Goal: Transaction & Acquisition: Subscribe to service/newsletter

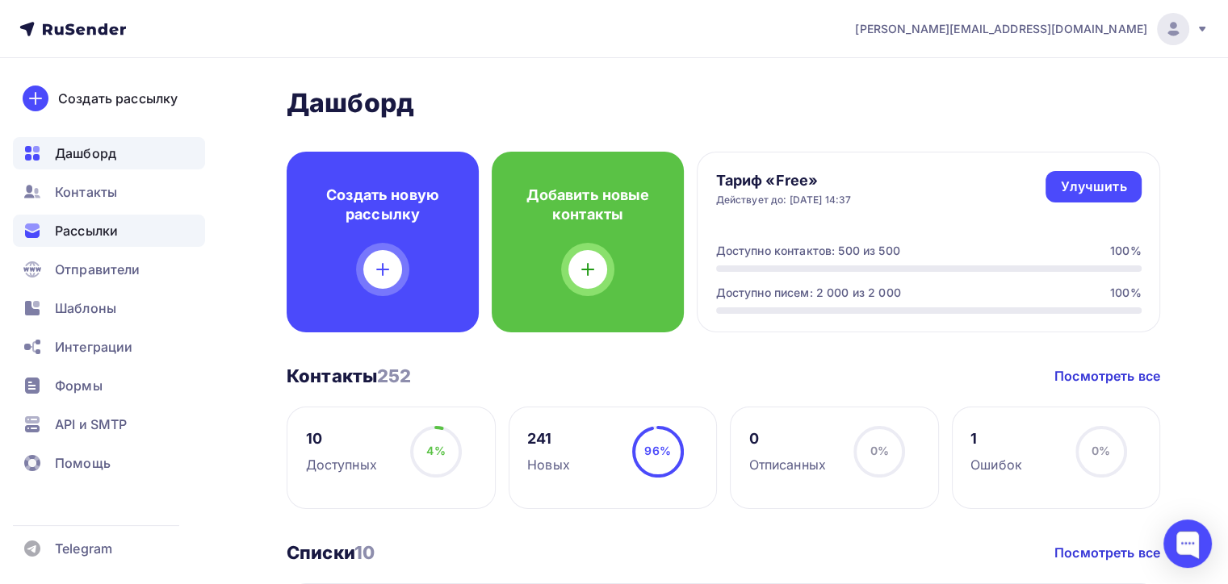
click at [27, 236] on icon at bounding box center [32, 234] width 15 height 8
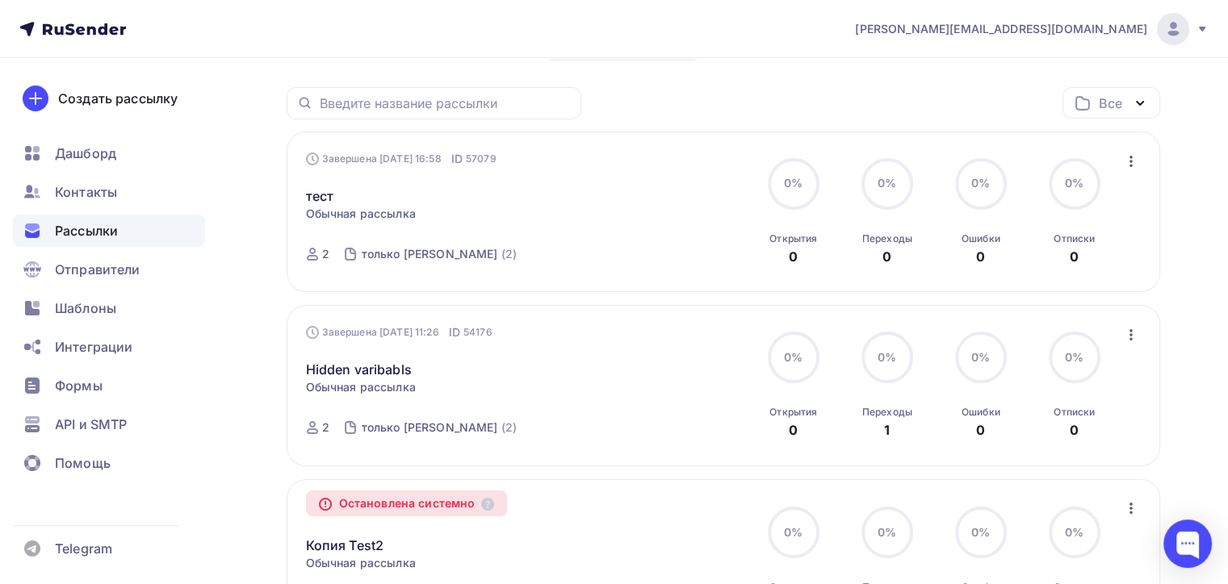
scroll to position [161, 0]
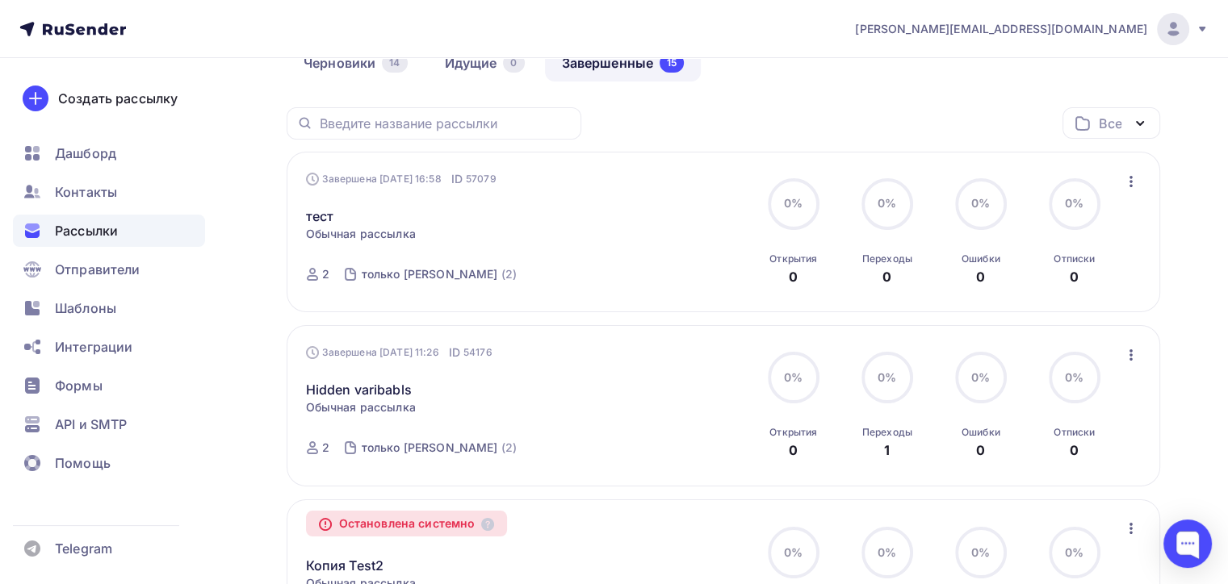
click at [1043, 26] on span "kurovsky@ucoz-team.net" at bounding box center [1001, 29] width 292 height 16
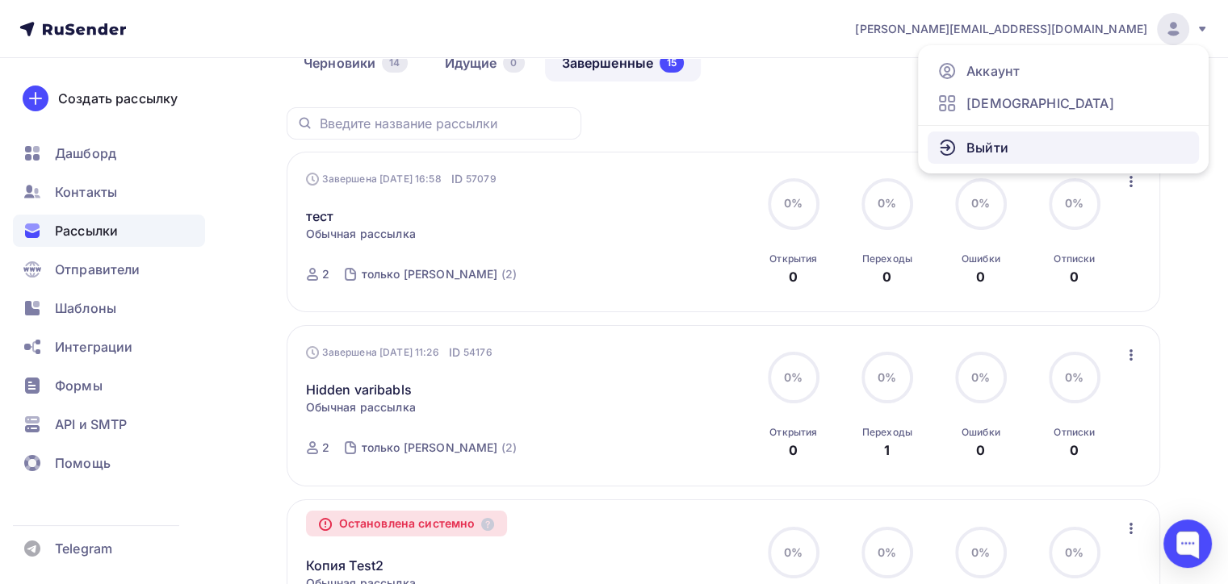
click at [1030, 139] on link "Выйти" at bounding box center [1062, 148] width 271 height 32
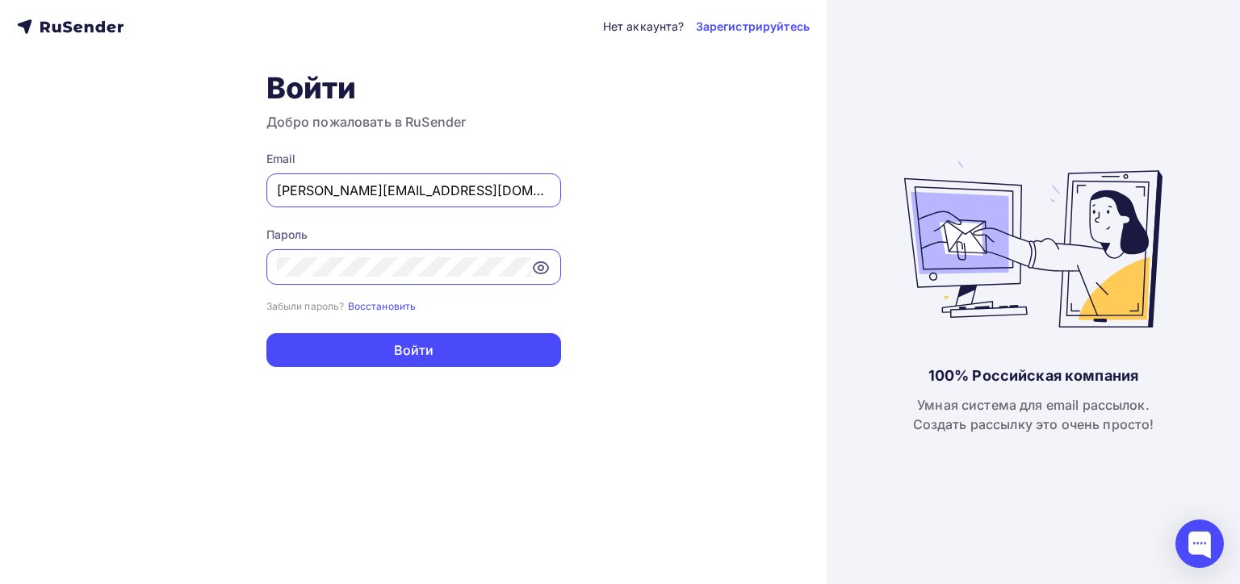
click at [540, 170] on div "Email kurovsky@ucoz-team.net" at bounding box center [413, 179] width 295 height 57
click at [449, 200] on div "kurovsky@ucoz-team.net" at bounding box center [413, 191] width 295 height 34
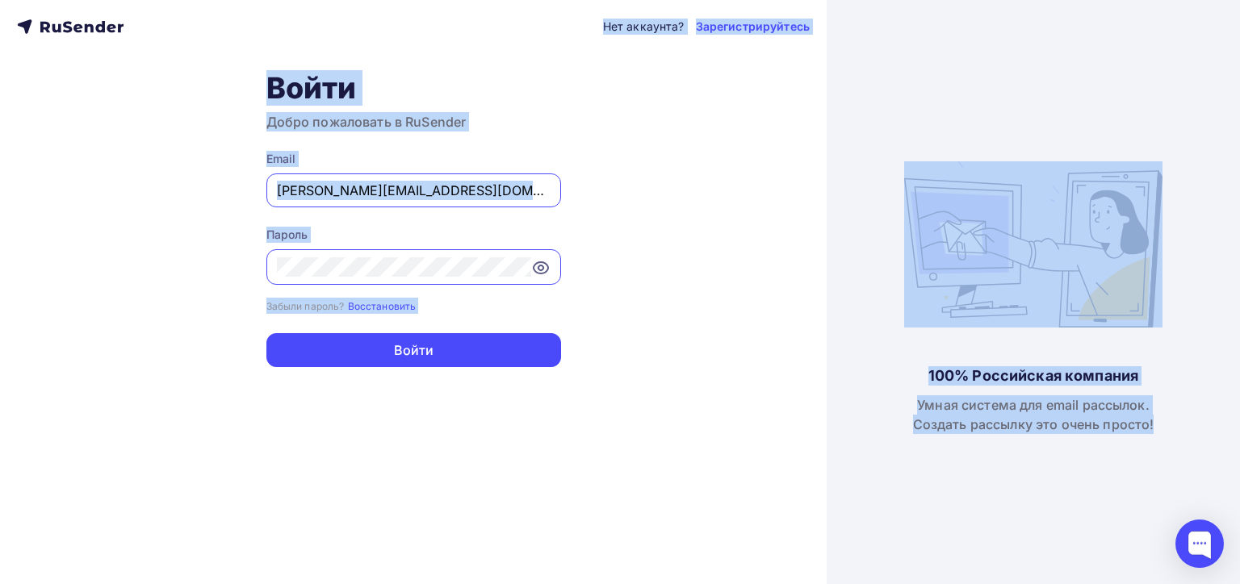
click at [438, 200] on div "kurovsky@ucoz-team.net" at bounding box center [413, 191] width 295 height 34
click at [428, 197] on input "kurovsky@ucoz-team.net" at bounding box center [414, 190] width 274 height 19
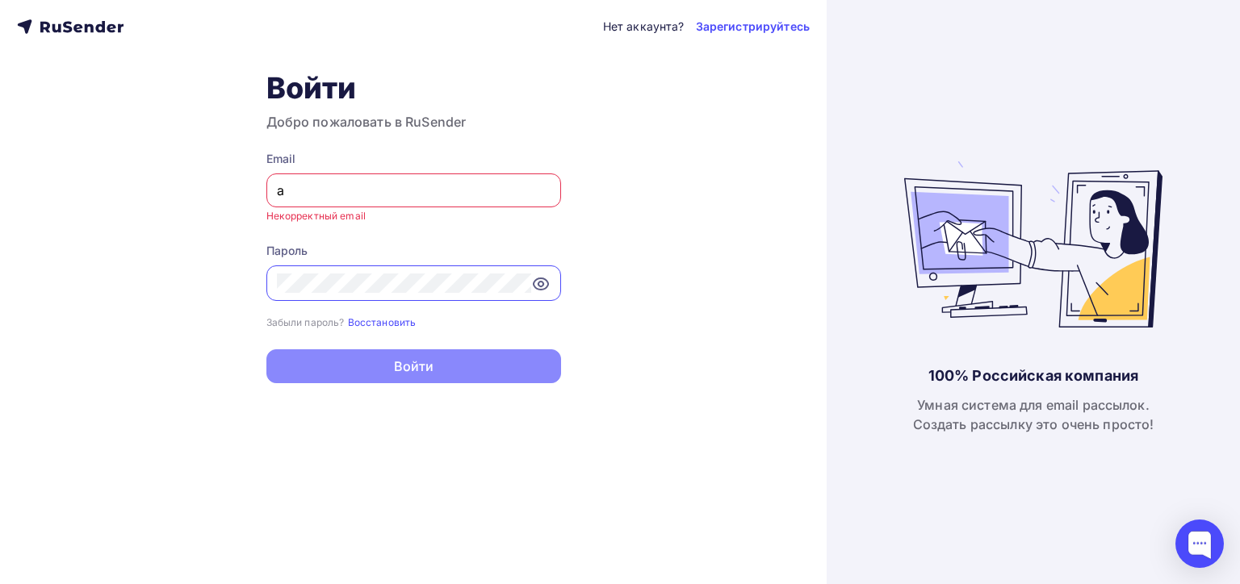
type input "a.shevtsov+rusender@ucoz-team.net"
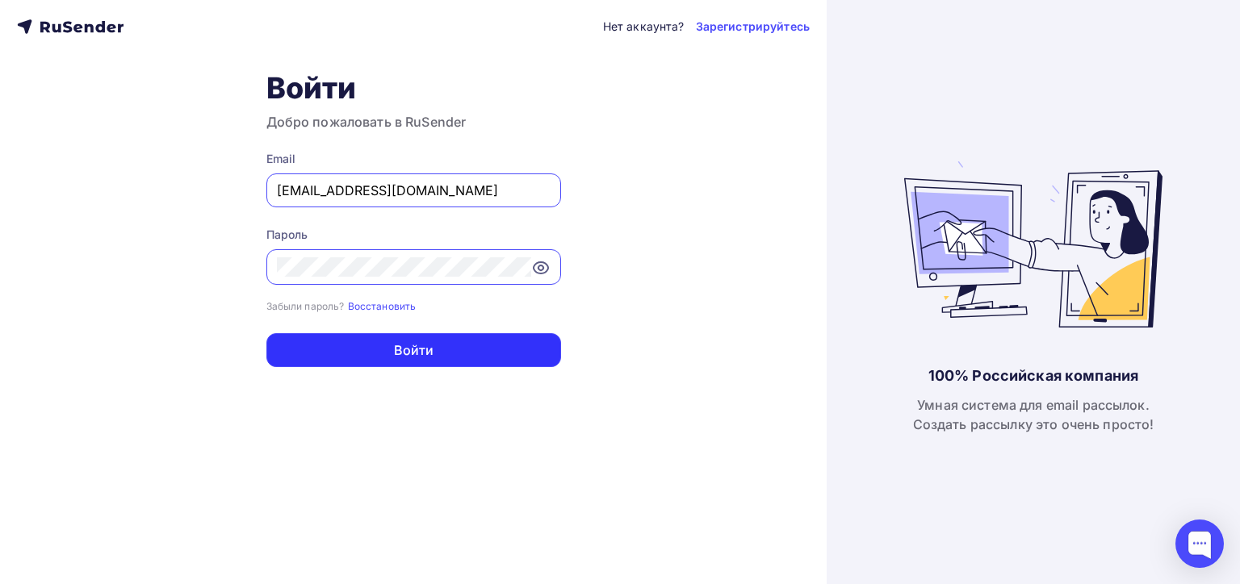
drag, startPoint x: 429, startPoint y: 362, endPoint x: 430, endPoint y: 395, distance: 32.3
click at [430, 395] on div "Нет аккаунта? Зарегистрируйтесь Войти Добро пожаловать в RuSender Email a.shevt…" at bounding box center [413, 292] width 827 height 584
click at [442, 371] on div "Нет аккаунта? Зарегистрируйтесь Войти Добро пожаловать в RuSender Email a.shevt…" at bounding box center [413, 292] width 827 height 584
click at [439, 308] on div "Забыли пароль? Восстановить" at bounding box center [413, 306] width 295 height 16
drag, startPoint x: 446, startPoint y: 360, endPoint x: 447, endPoint y: 348, distance: 12.1
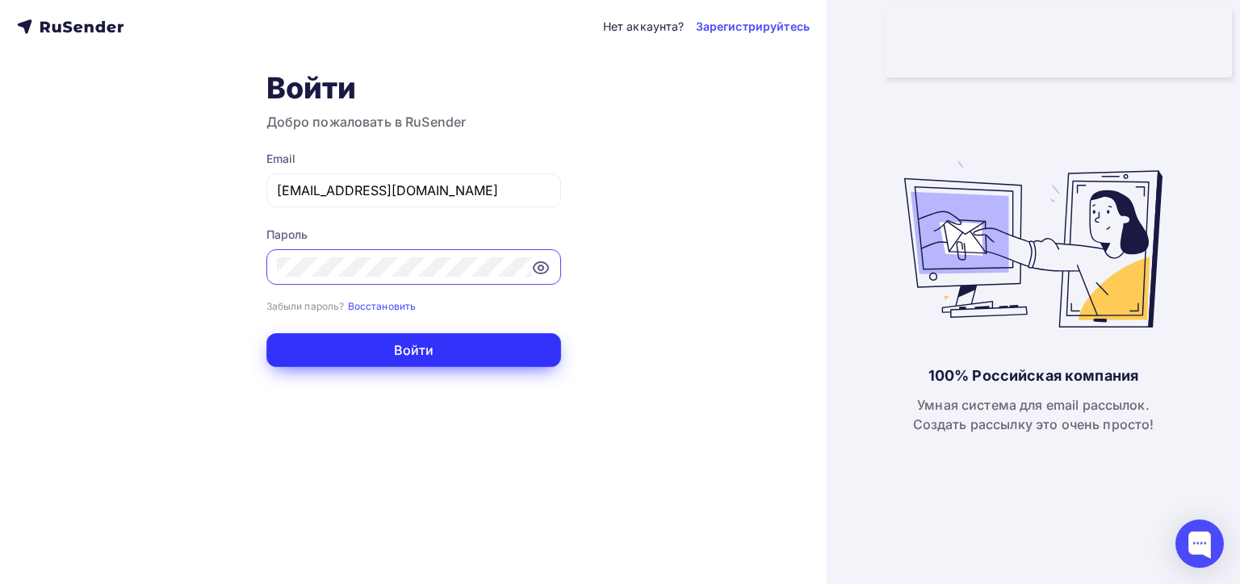
click at [446, 350] on button "Войти" at bounding box center [413, 350] width 295 height 34
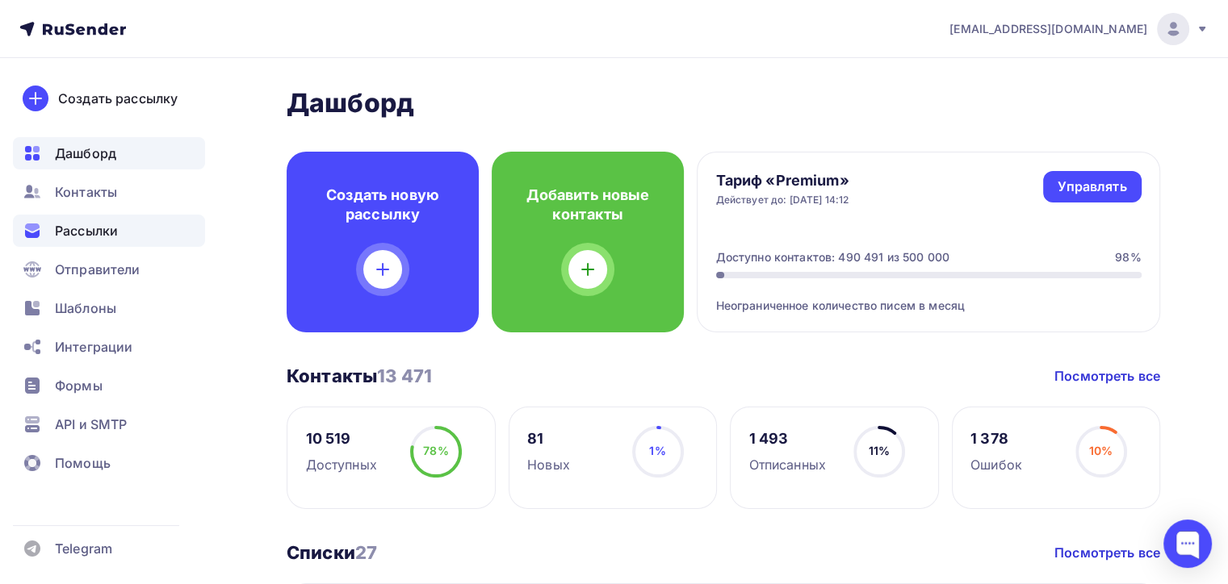
click at [135, 241] on div "Рассылки" at bounding box center [109, 231] width 192 height 32
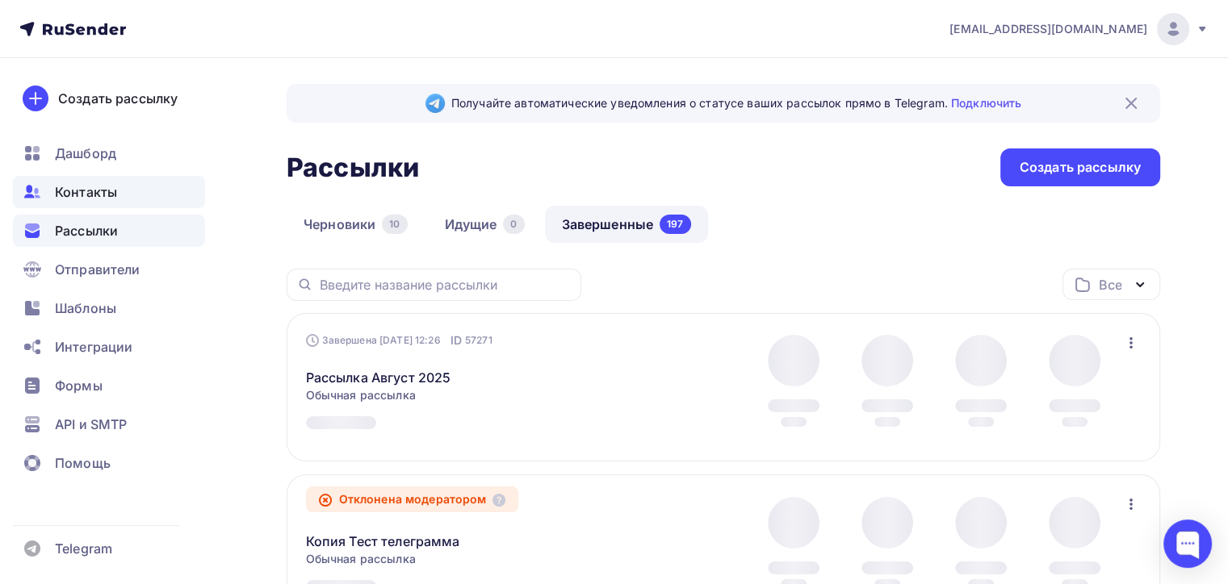
click at [145, 187] on div "Контакты" at bounding box center [109, 192] width 192 height 32
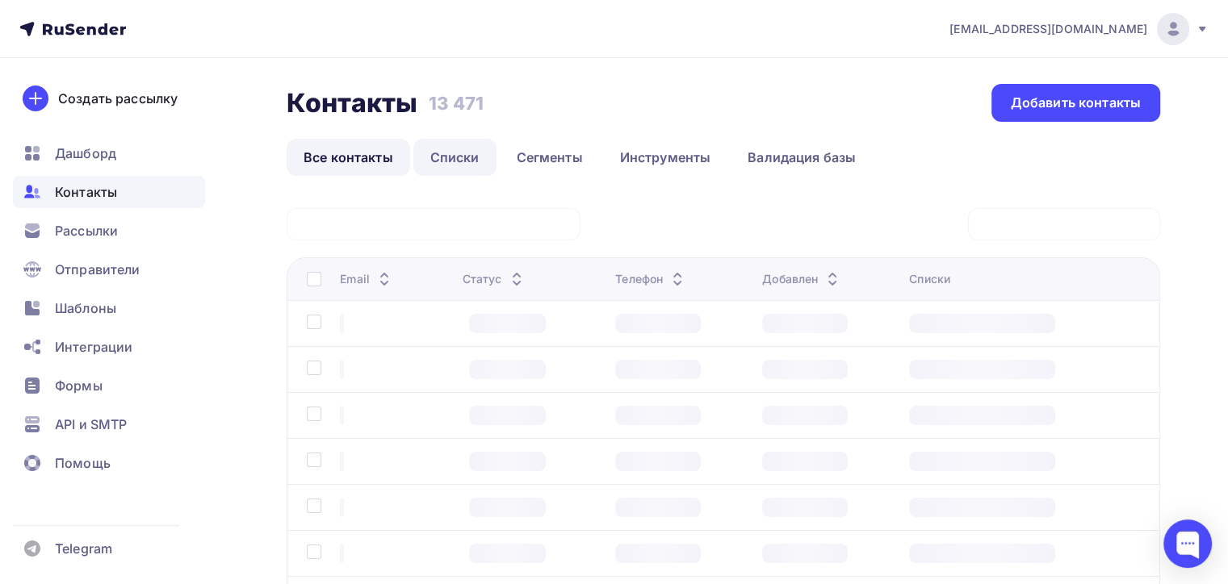
click at [469, 163] on link "Списки" at bounding box center [454, 157] width 83 height 37
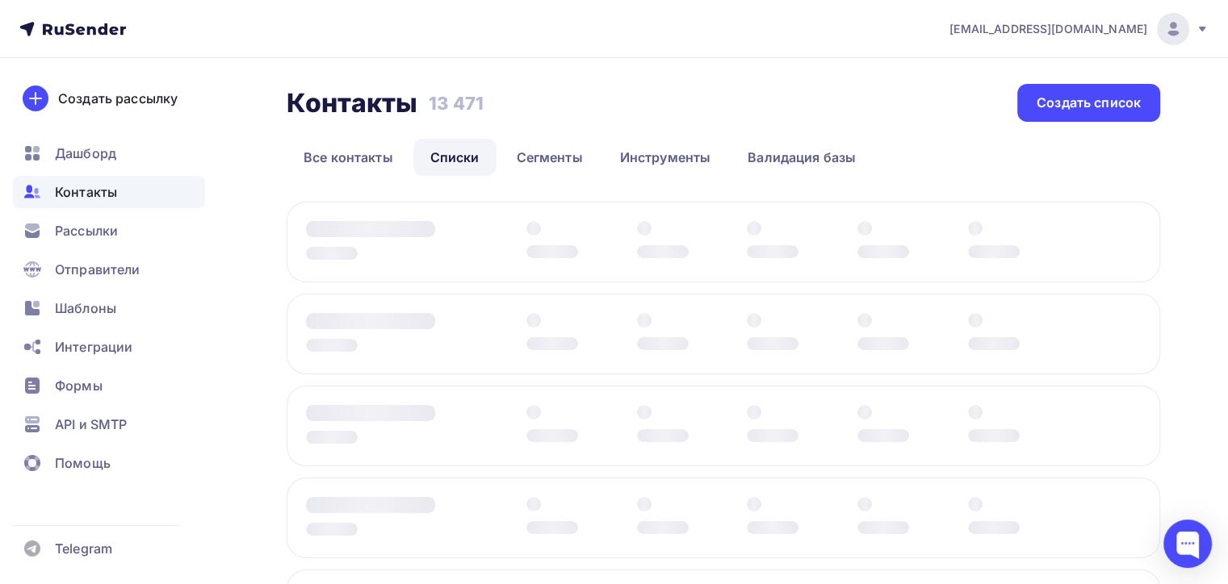
click at [406, 231] on div at bounding box center [370, 229] width 129 height 16
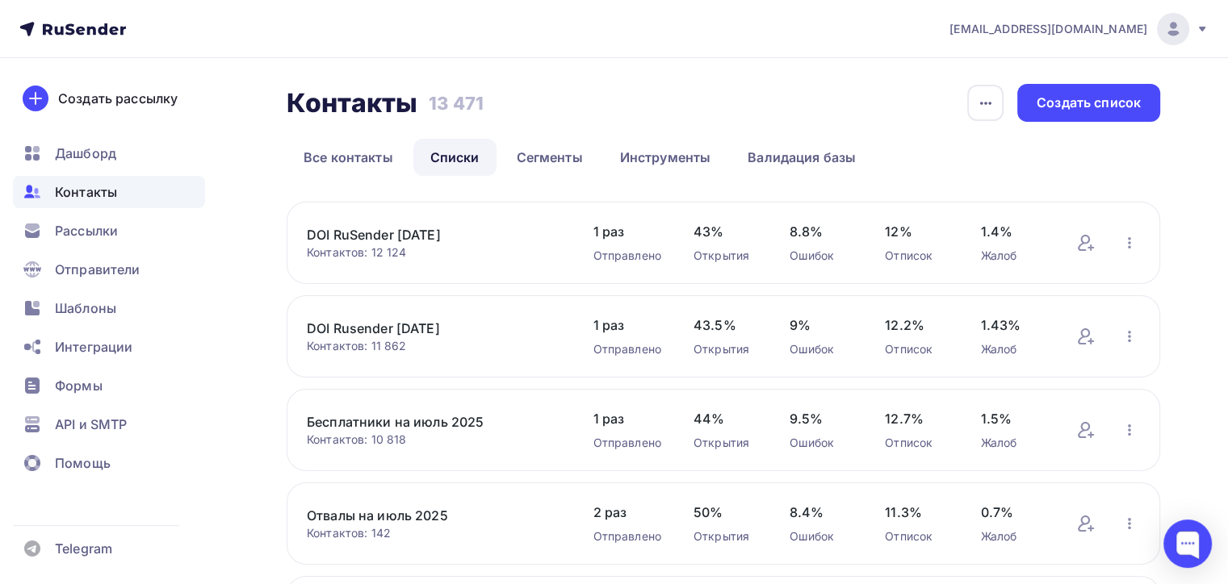
click at [413, 237] on link "DOI RuSender 28.08.2025" at bounding box center [433, 234] width 253 height 19
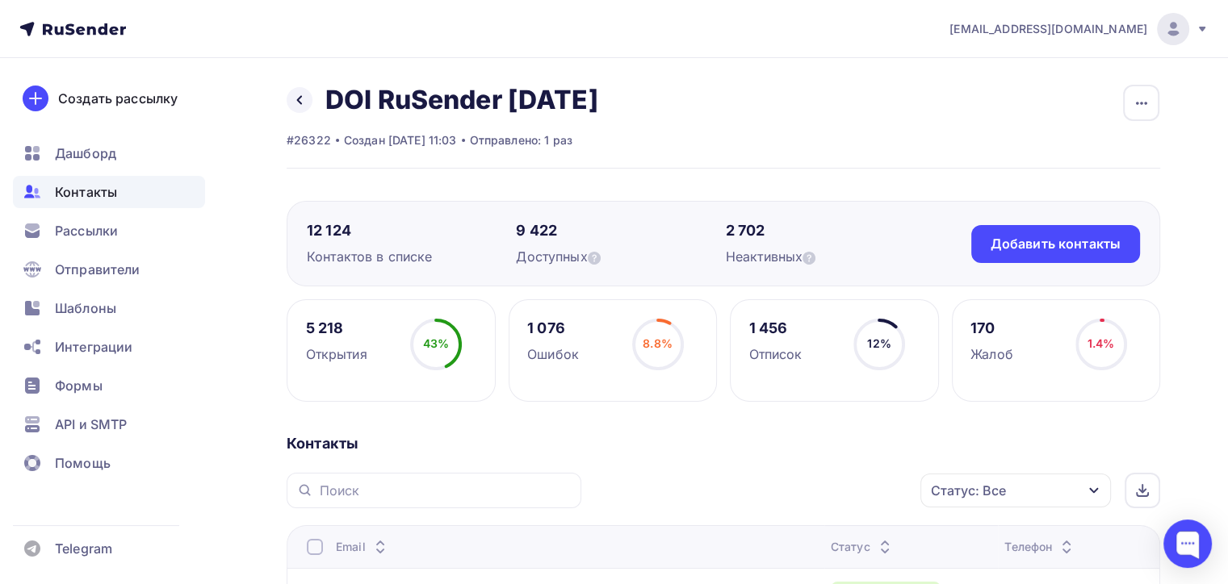
click at [576, 347] on div "Ошибок" at bounding box center [553, 354] width 52 height 19
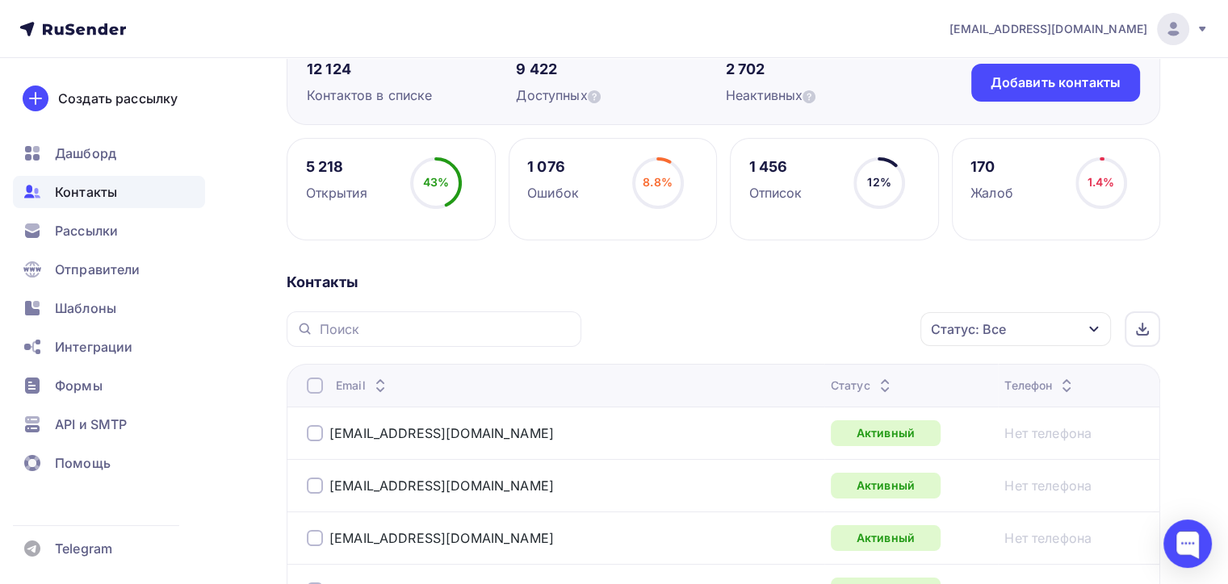
click at [1007, 345] on div "Статус: Все" at bounding box center [1015, 329] width 190 height 34
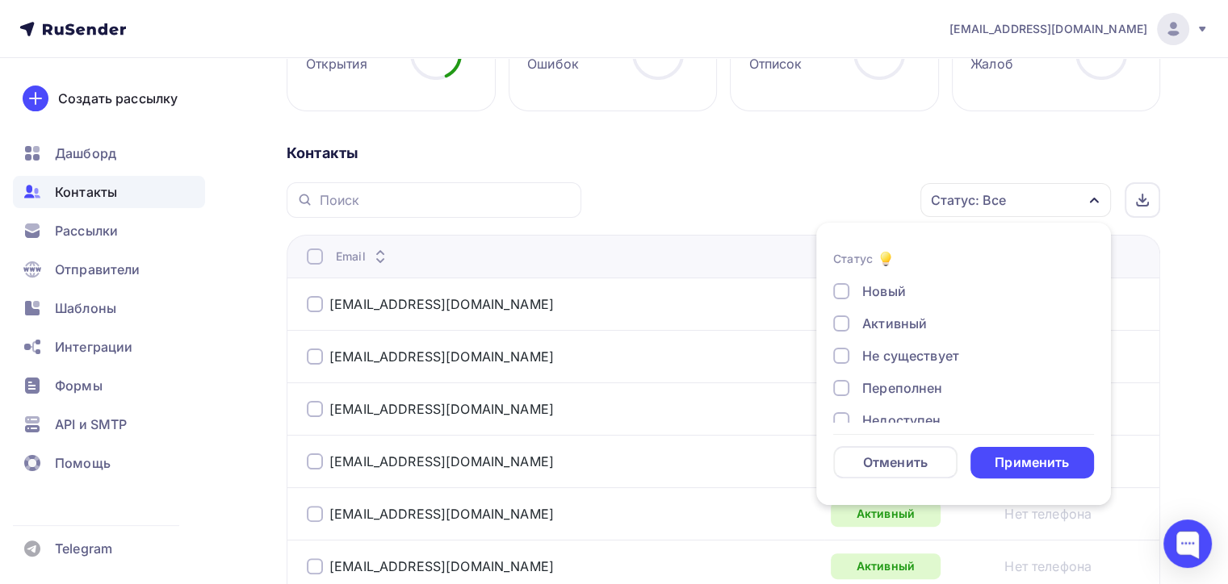
click at [898, 350] on div "Не существует" at bounding box center [910, 355] width 97 height 19
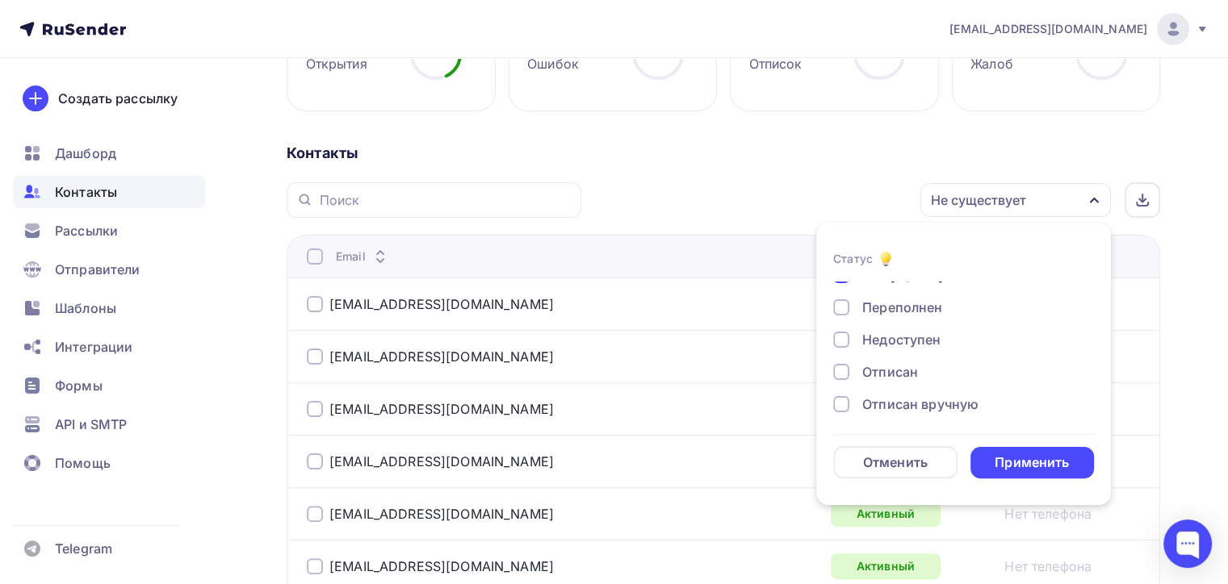
click at [894, 334] on div "Недоступен" at bounding box center [901, 339] width 78 height 19
click at [903, 310] on div "Переполнен" at bounding box center [902, 307] width 80 height 19
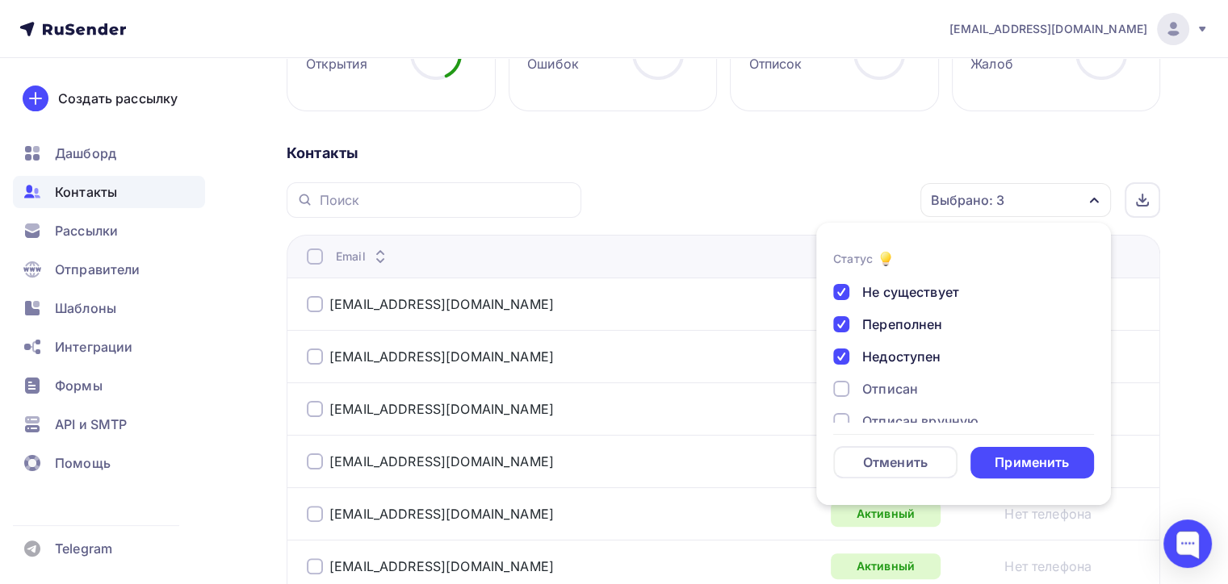
scroll to position [116, 0]
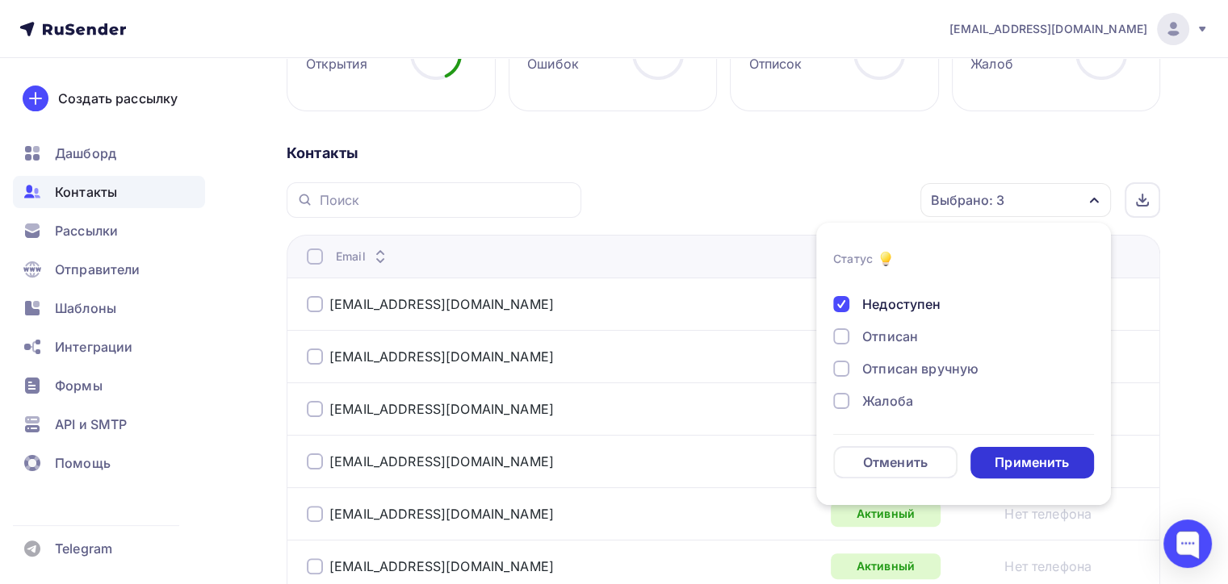
click at [1014, 457] on div "Применить" at bounding box center [1031, 463] width 74 height 19
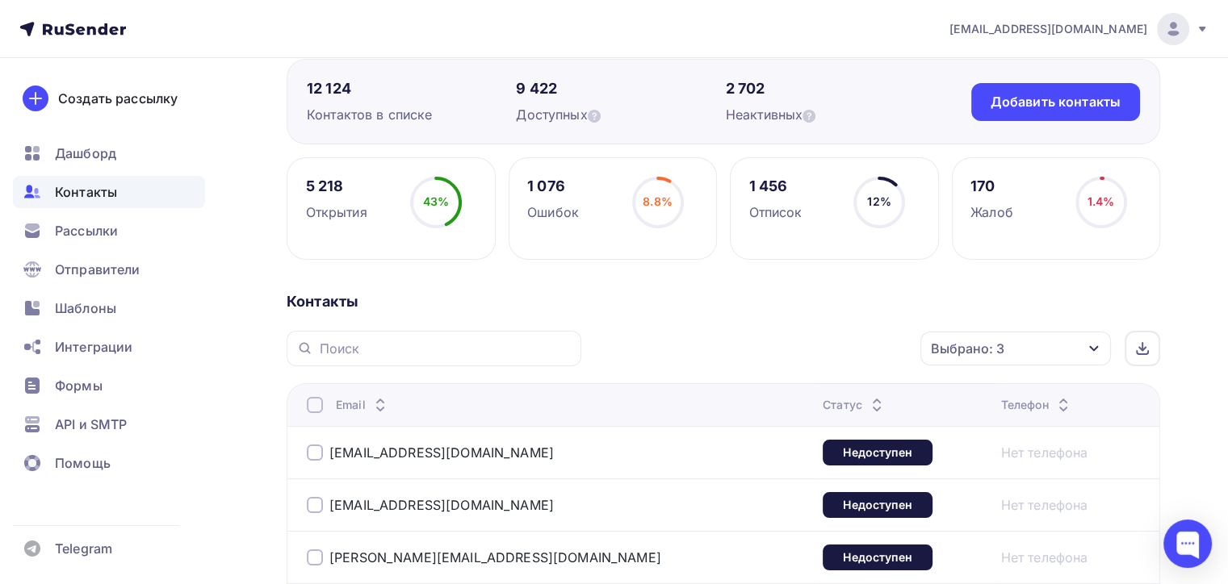
scroll to position [171, 0]
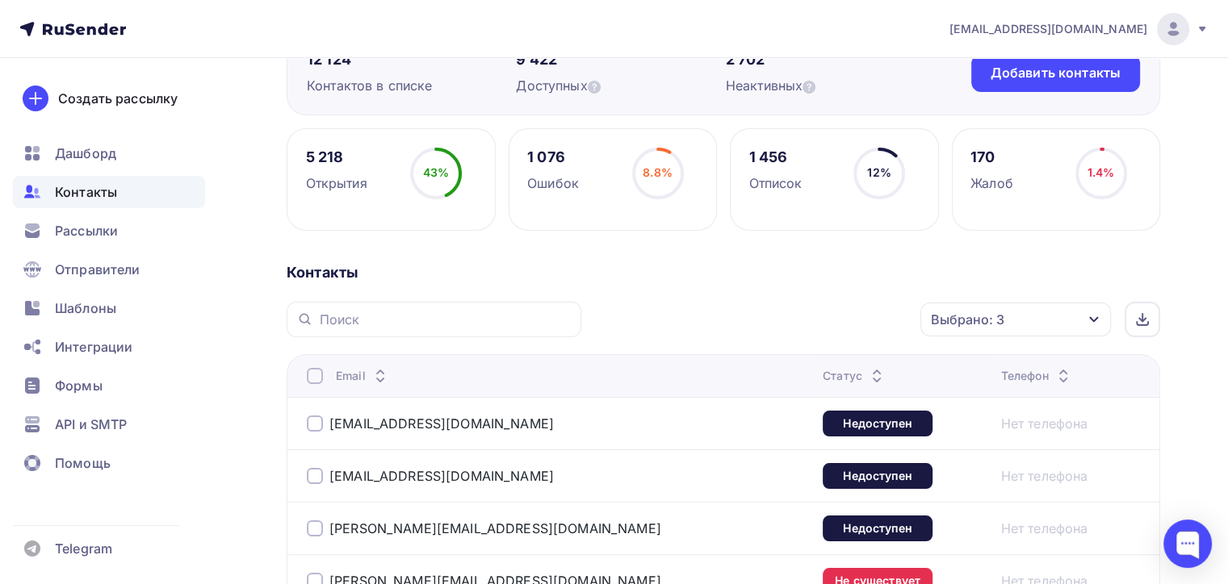
click at [707, 217] on div "1 076 Ошибок 8.8% 8.8%" at bounding box center [613, 179] width 209 height 103
click at [654, 184] on circle at bounding box center [658, 173] width 48 height 48
click at [542, 168] on div "1 076 Ошибок" at bounding box center [553, 170] width 52 height 45
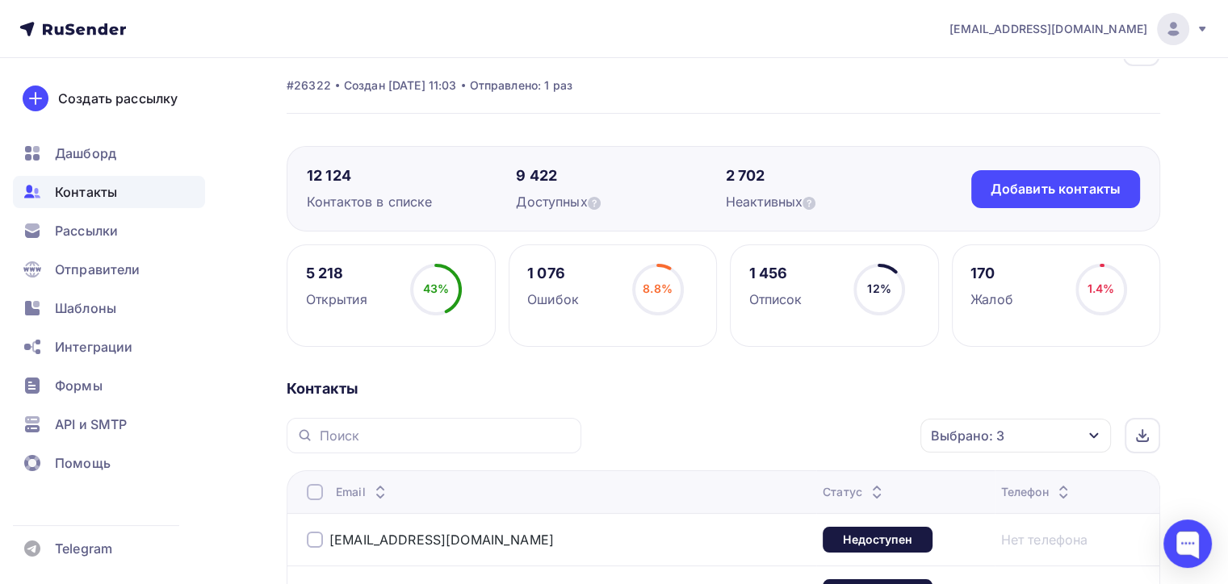
scroll to position [0, 0]
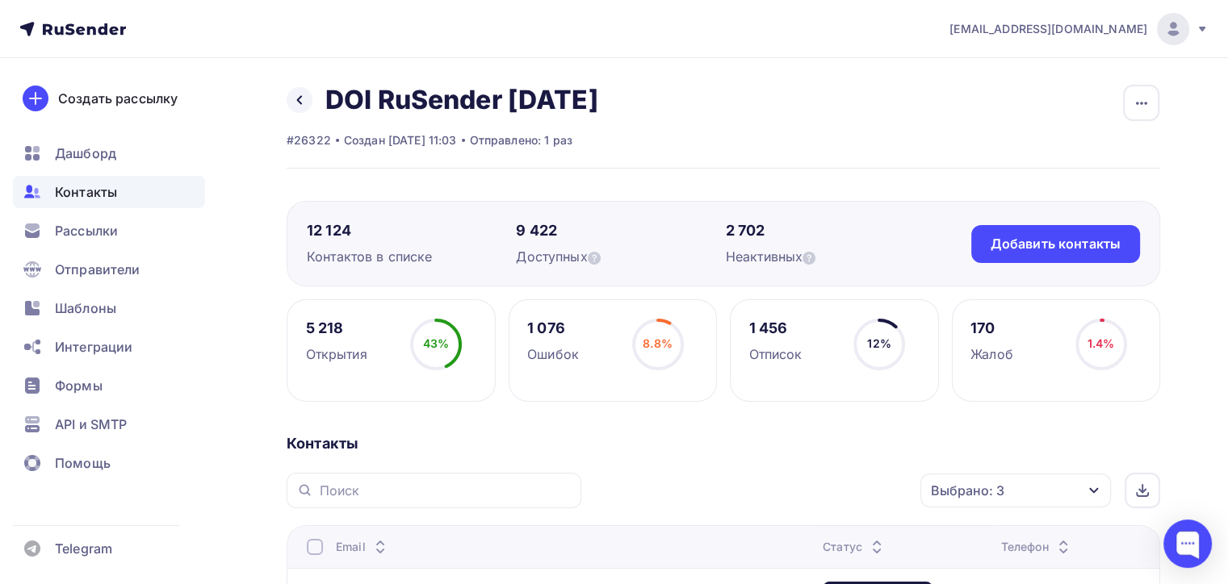
click at [1054, 114] on div "Назад DOI RuSender 28.08.2025 Переименовать список Скачать список Отписать адре…" at bounding box center [723, 126] width 873 height 85
click at [1141, 110] on icon "button" at bounding box center [1141, 103] width 19 height 19
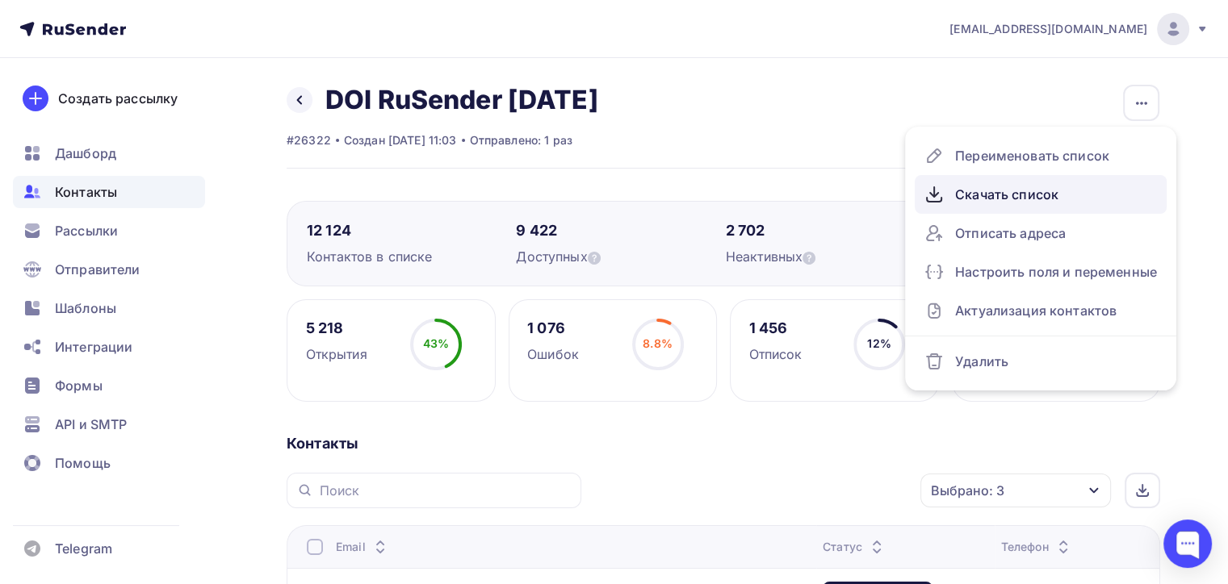
click at [1057, 197] on div "Скачать список" at bounding box center [1040, 195] width 232 height 26
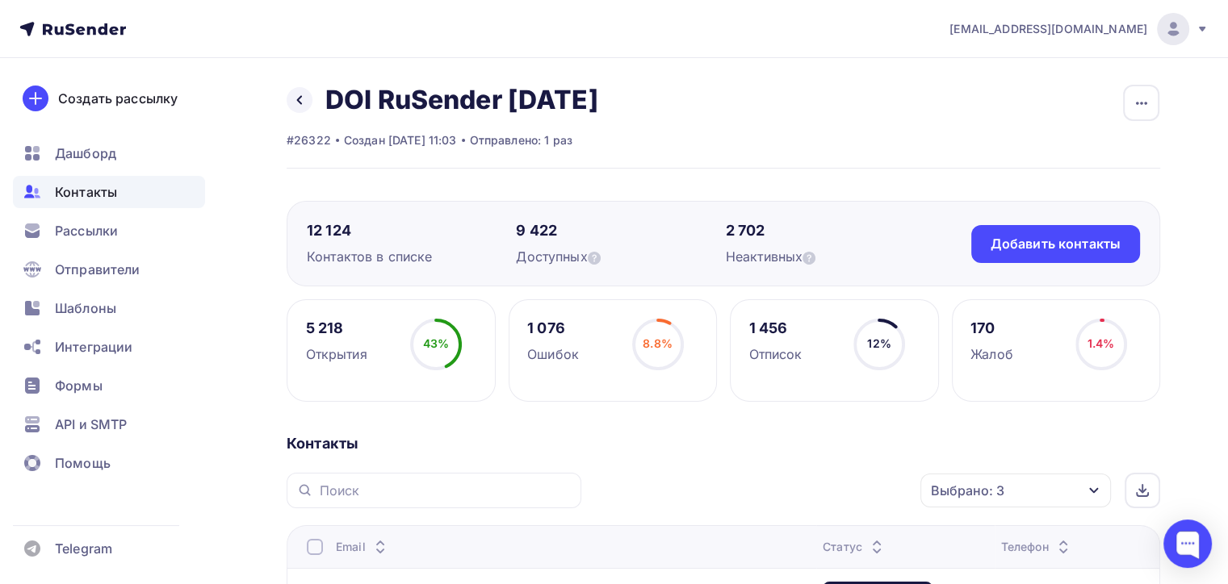
click at [297, 145] on div "#26322" at bounding box center [309, 140] width 44 height 16
copy div "26322"
click at [756, 148] on div "Назад DOI RuSender 28.08.2025 Переименовать список Скачать список Отписать адре…" at bounding box center [723, 126] width 873 height 85
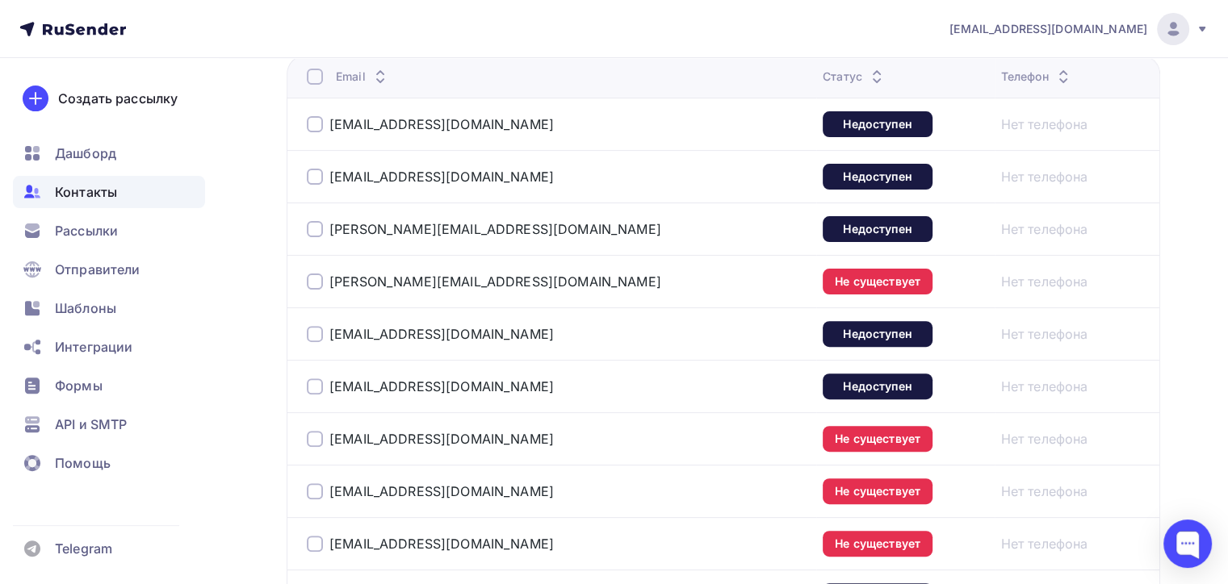
scroll to position [471, 0]
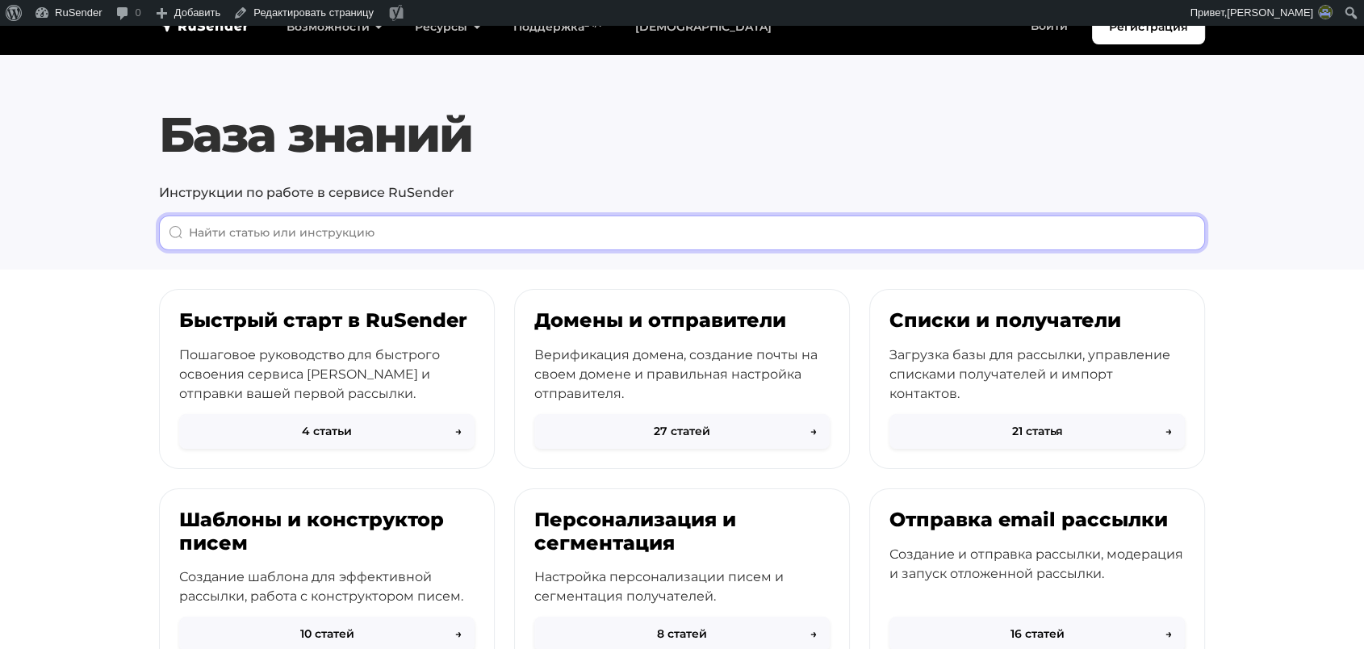
click at [356, 245] on input "When autocomplete results are available use up and down arrows to review and en…" at bounding box center [682, 233] width 1046 height 35
click at [362, 243] on input "When autocomplete results are available use up and down arrows to review and en…" at bounding box center [682, 233] width 1046 height 35
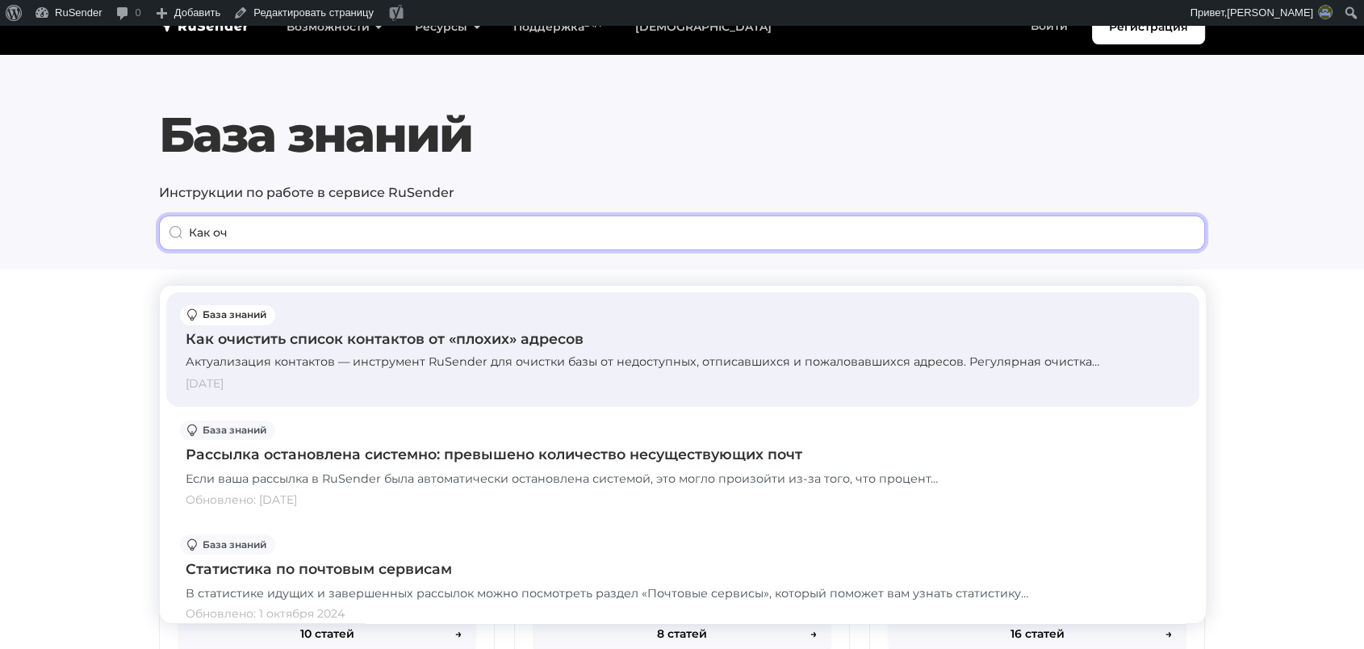
type input "Как оч"
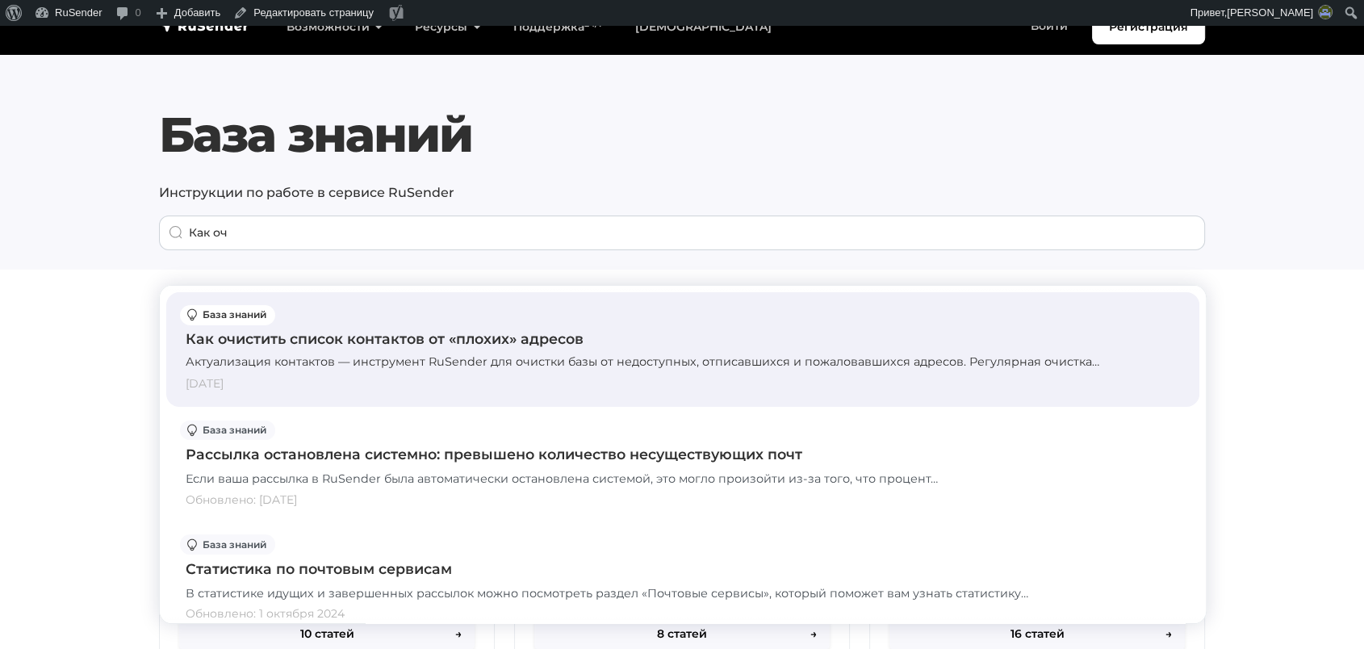
click at [413, 323] on div "Как очистить список контактов от «плохих» адресов Актуализация контактов — инст…" at bounding box center [683, 349] width 994 height 89
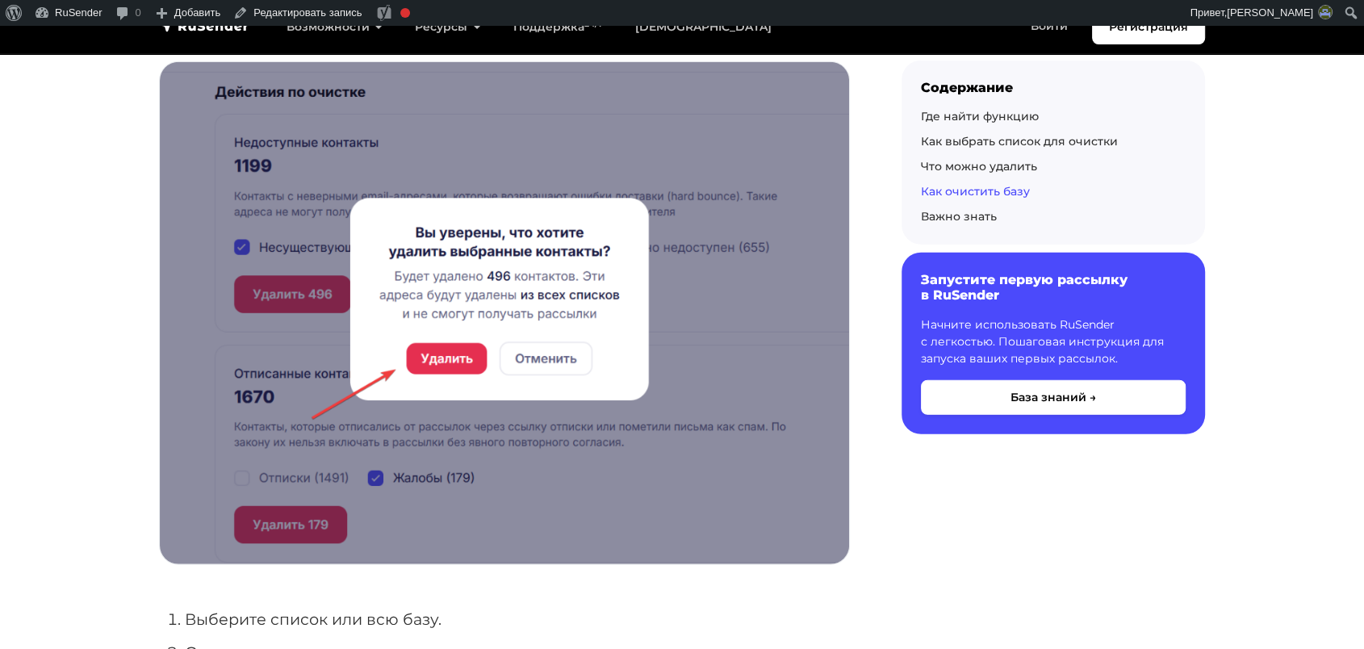
scroll to position [4030, 0]
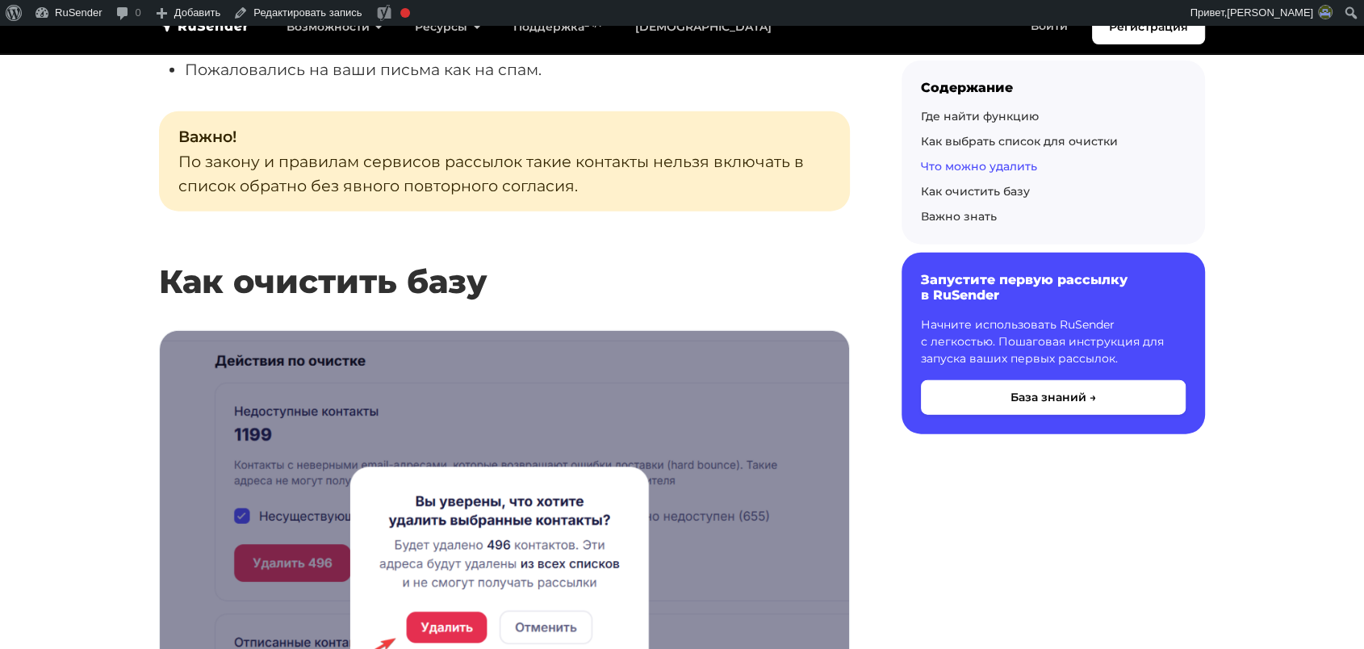
scroll to position [3848, 0]
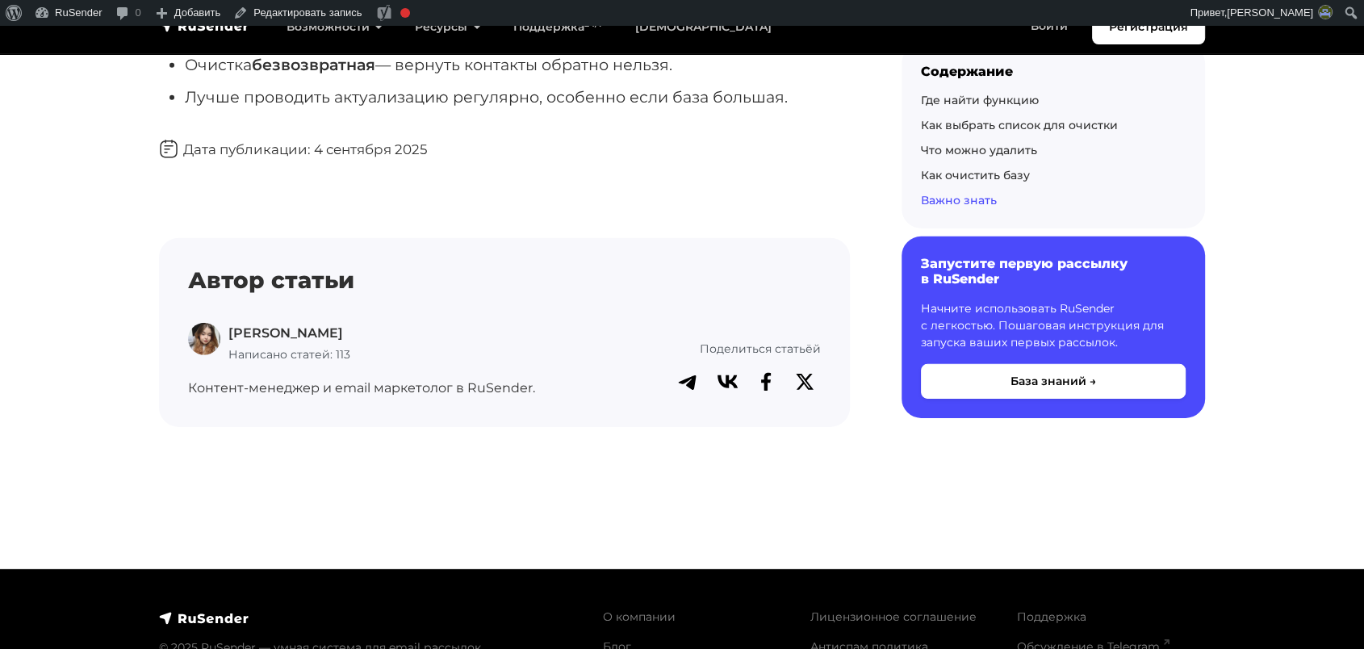
scroll to position [5014, 0]
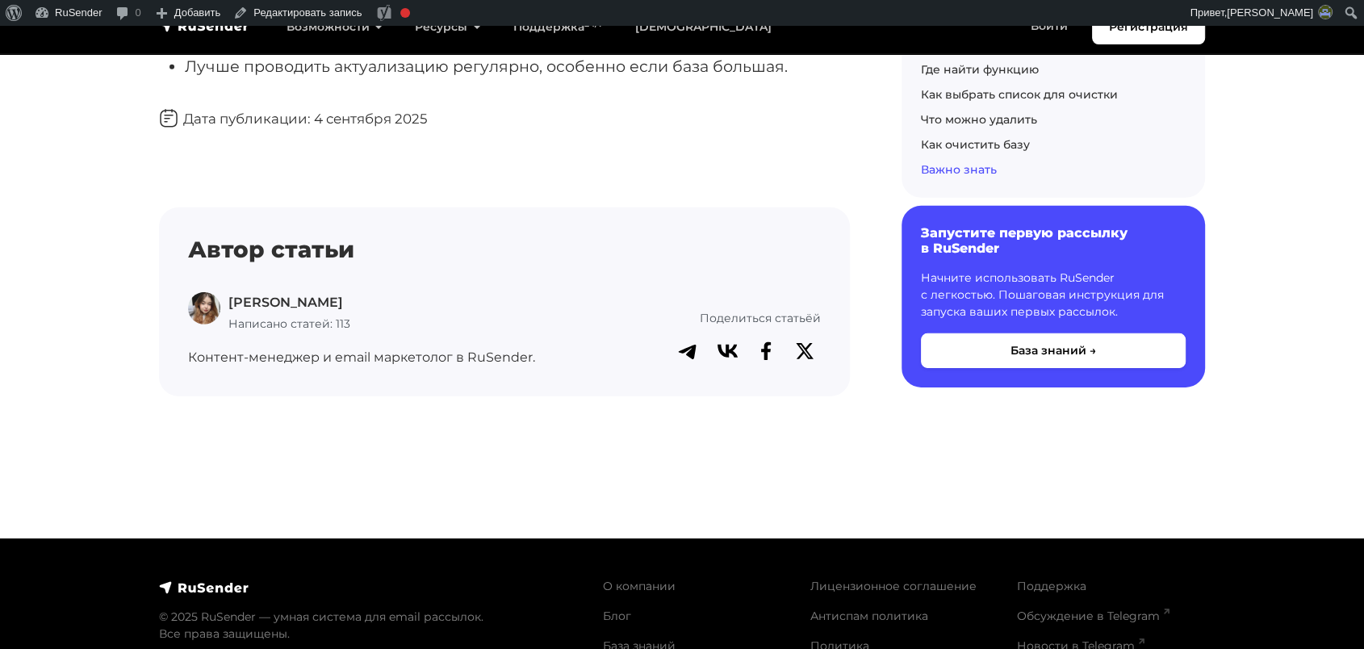
click at [265, 306] on p "Дарья Л." at bounding box center [289, 302] width 122 height 21
drag, startPoint x: 288, startPoint y: 305, endPoint x: 231, endPoint y: 304, distance: 57.3
click at [231, 304] on p "Дарья Л." at bounding box center [289, 302] width 122 height 21
click at [262, 325] on span "Написано статей: 113" at bounding box center [289, 323] width 122 height 15
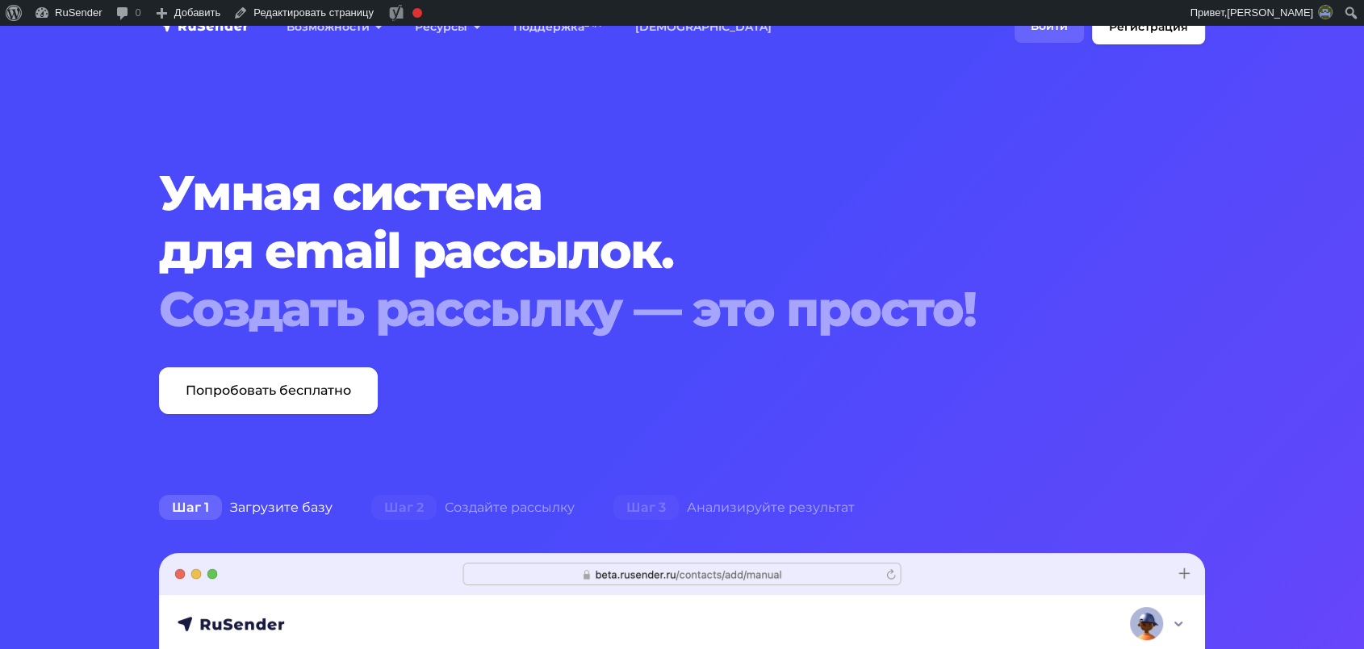
click at [1050, 29] on link "Войти" at bounding box center [1049, 26] width 69 height 33
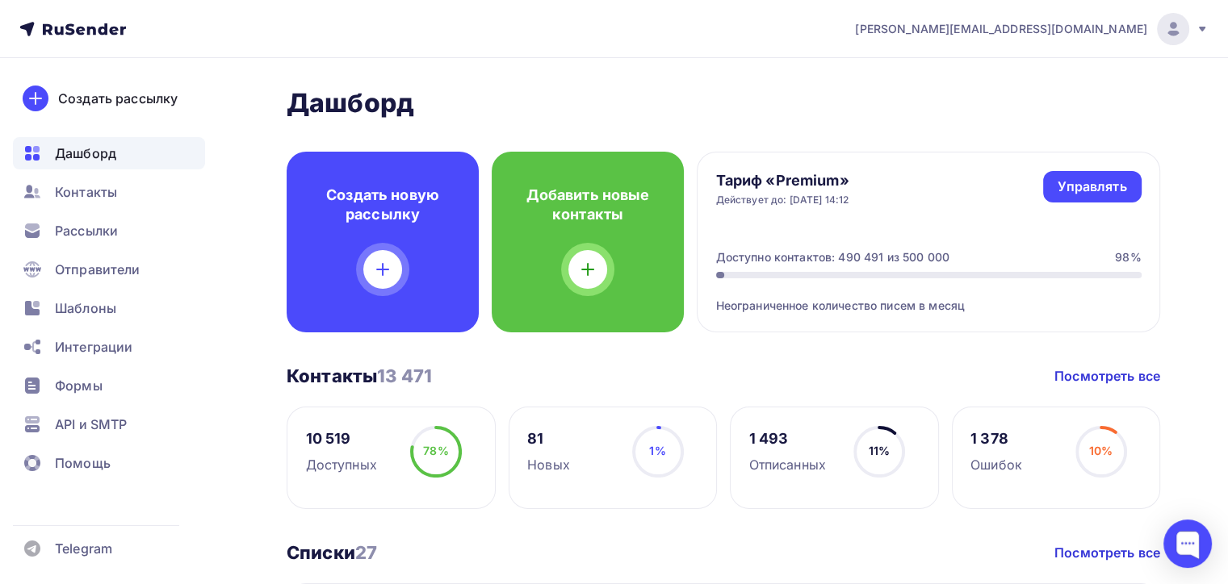
click at [1124, 41] on div "a.shevtsov+rusender@ucoz-team.net" at bounding box center [1032, 29] width 354 height 32
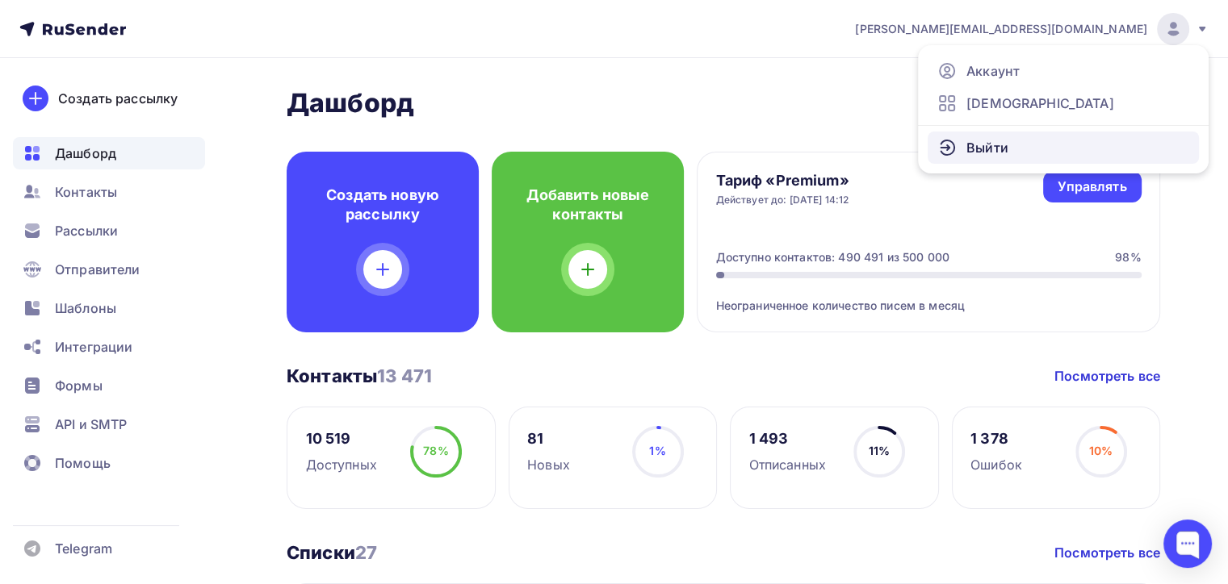
click at [994, 151] on span "Выйти" at bounding box center [987, 147] width 42 height 19
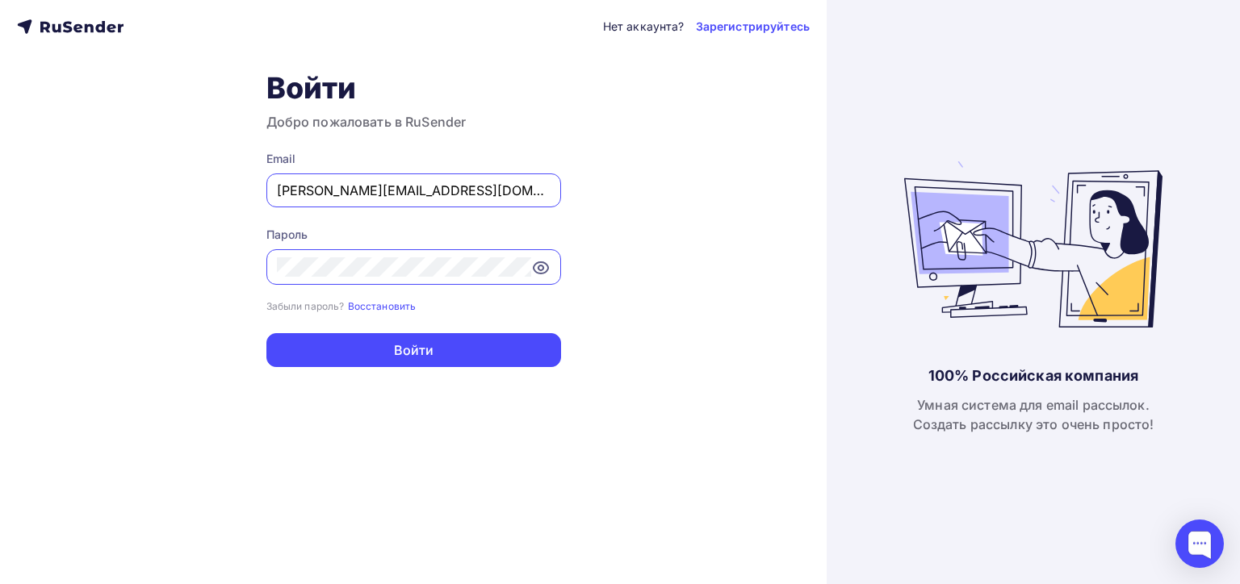
click at [371, 200] on div "a.shevtsov+rusender@ucoz-team.net" at bounding box center [413, 191] width 295 height 34
click at [392, 185] on input "a.shevtsov+rusender@ucoz-team.net" at bounding box center [414, 190] width 274 height 19
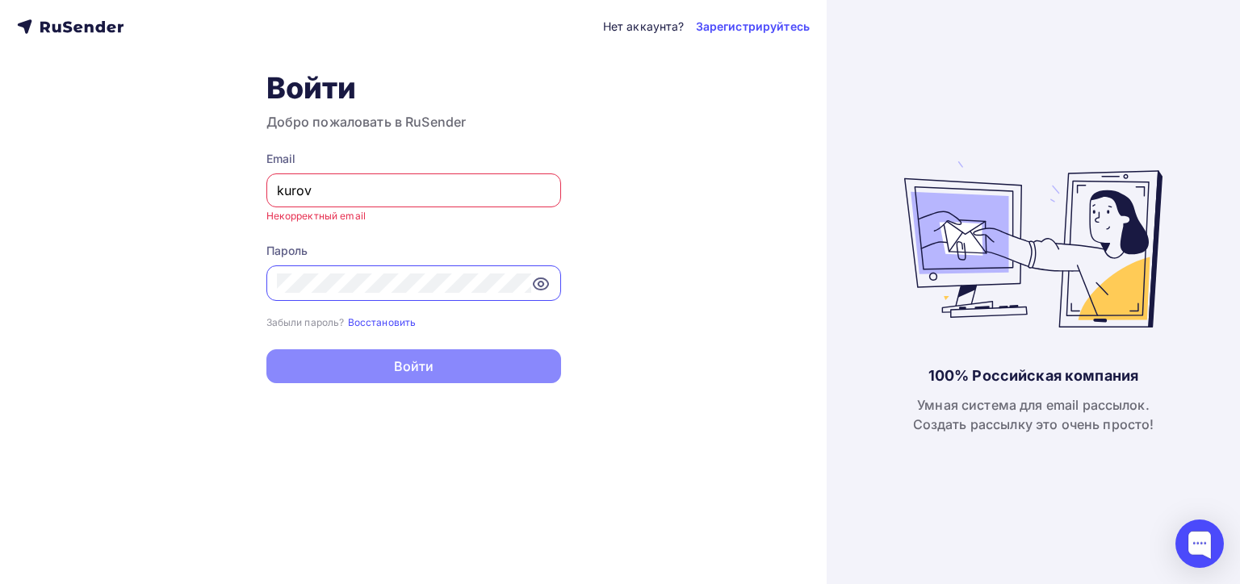
type input "[PERSON_NAME][EMAIL_ADDRESS][DOMAIN_NAME]"
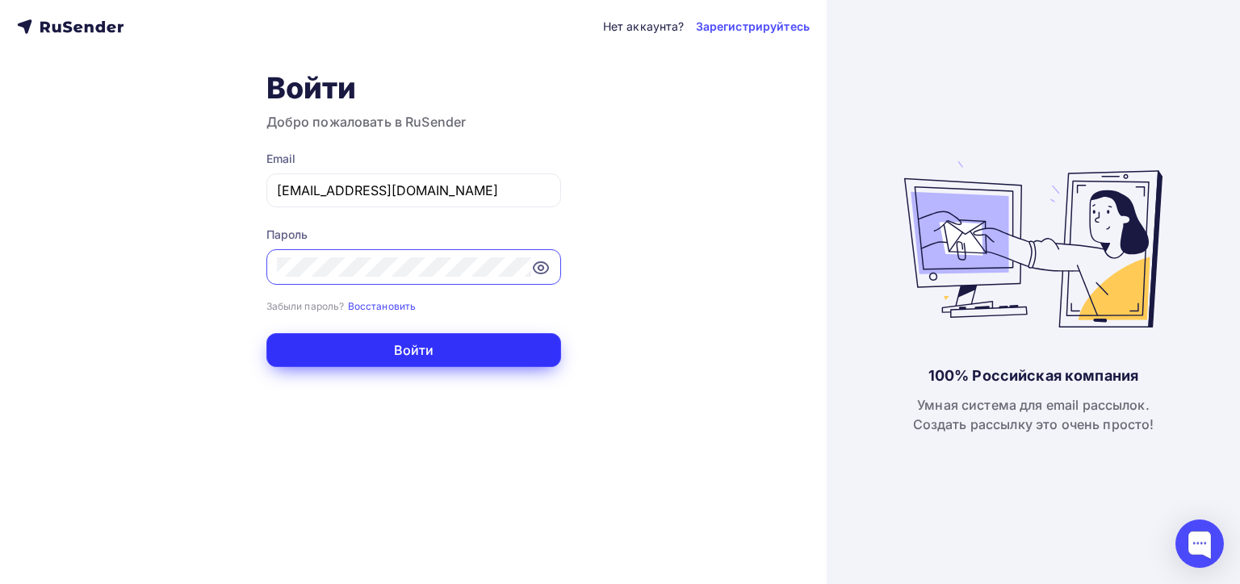
click at [439, 350] on button "Войти" at bounding box center [413, 350] width 295 height 34
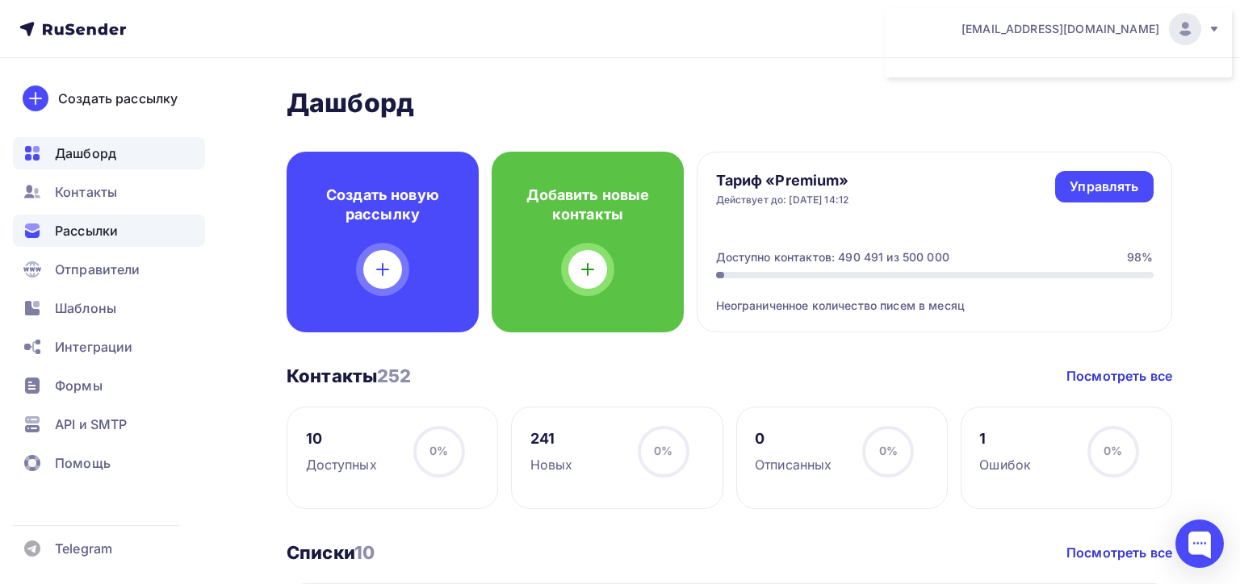
click at [97, 227] on span "Рассылки" at bounding box center [86, 230] width 63 height 19
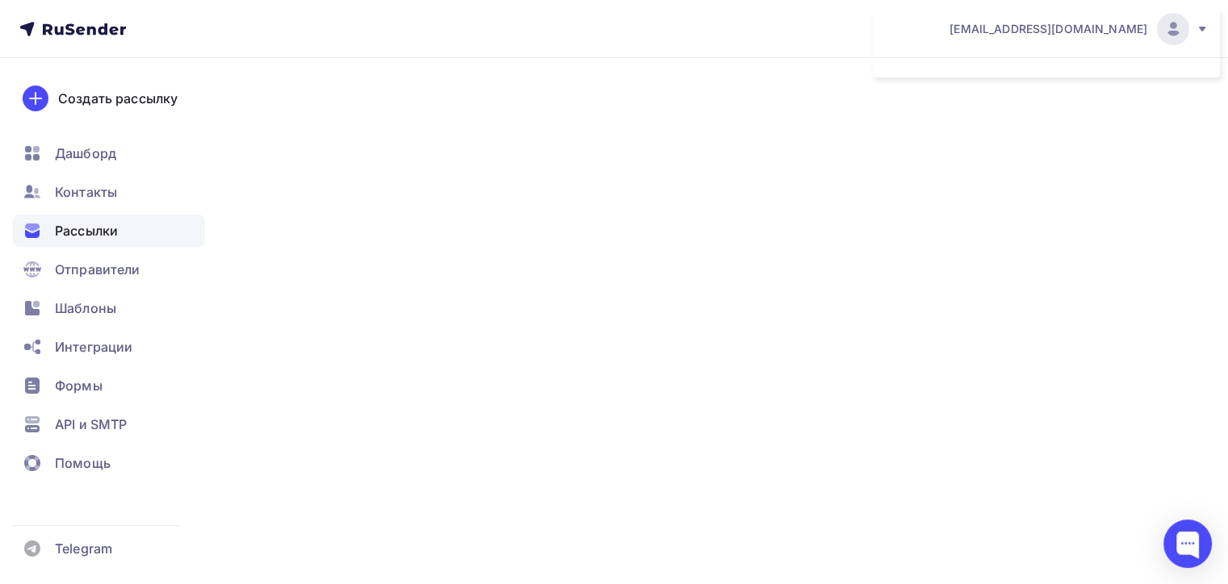
click at [97, 227] on span "Рассылки" at bounding box center [86, 230] width 63 height 19
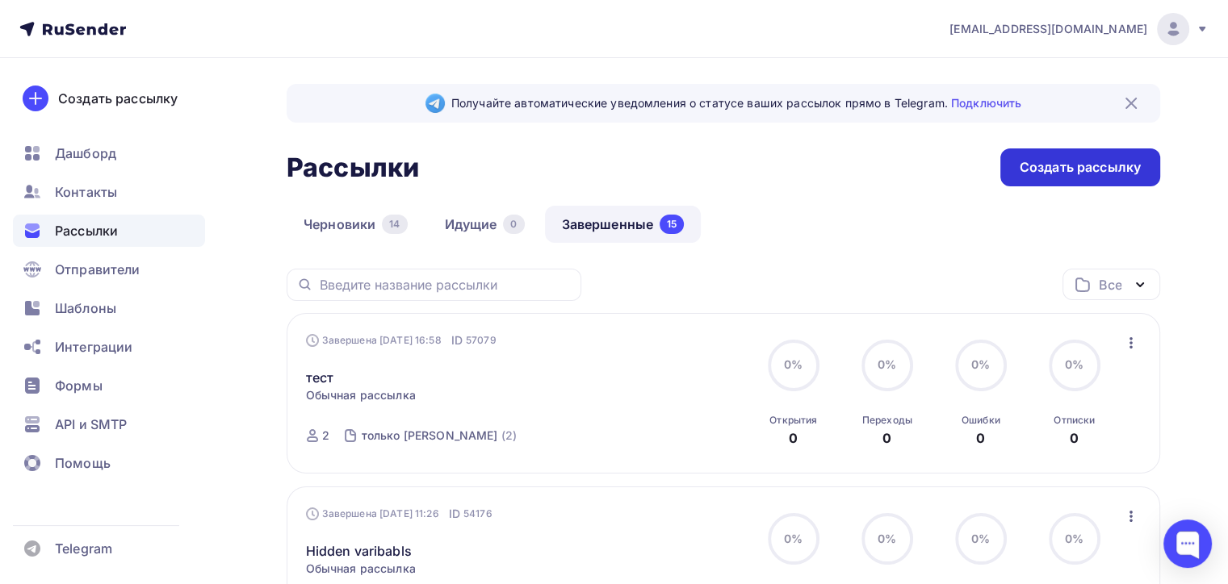
click at [1029, 173] on div "Создать рассылку" at bounding box center [1079, 167] width 121 height 19
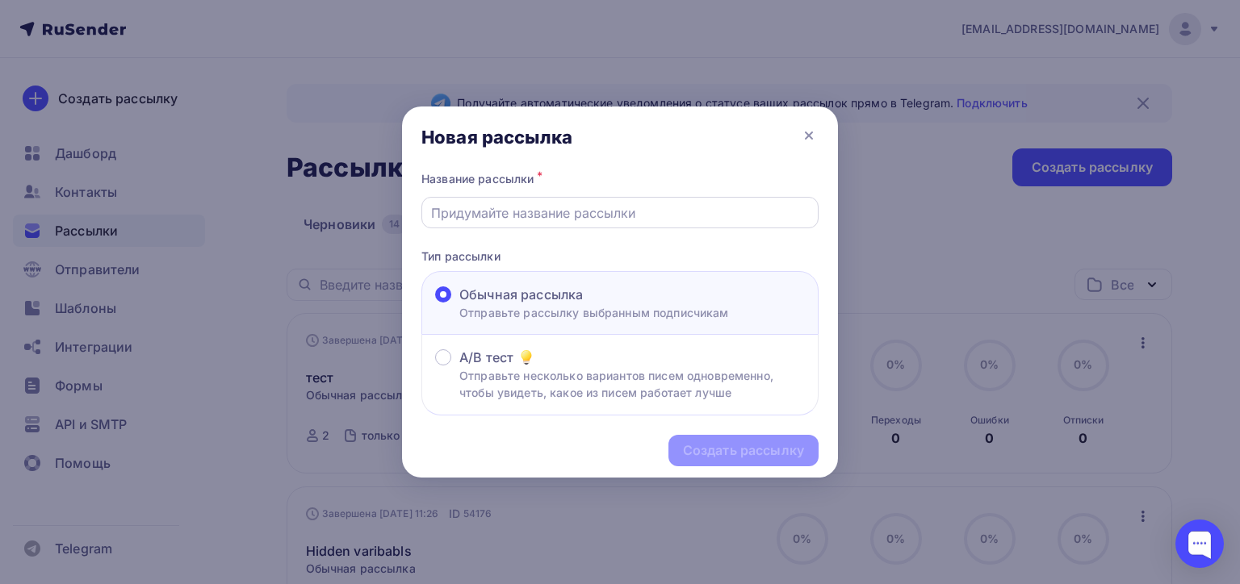
click at [578, 214] on input "text" at bounding box center [620, 212] width 379 height 19
type input "23123"
click at [707, 429] on div "Создать рассылку" at bounding box center [620, 451] width 436 height 70
click at [717, 436] on div "Создать рассылку" at bounding box center [743, 450] width 150 height 31
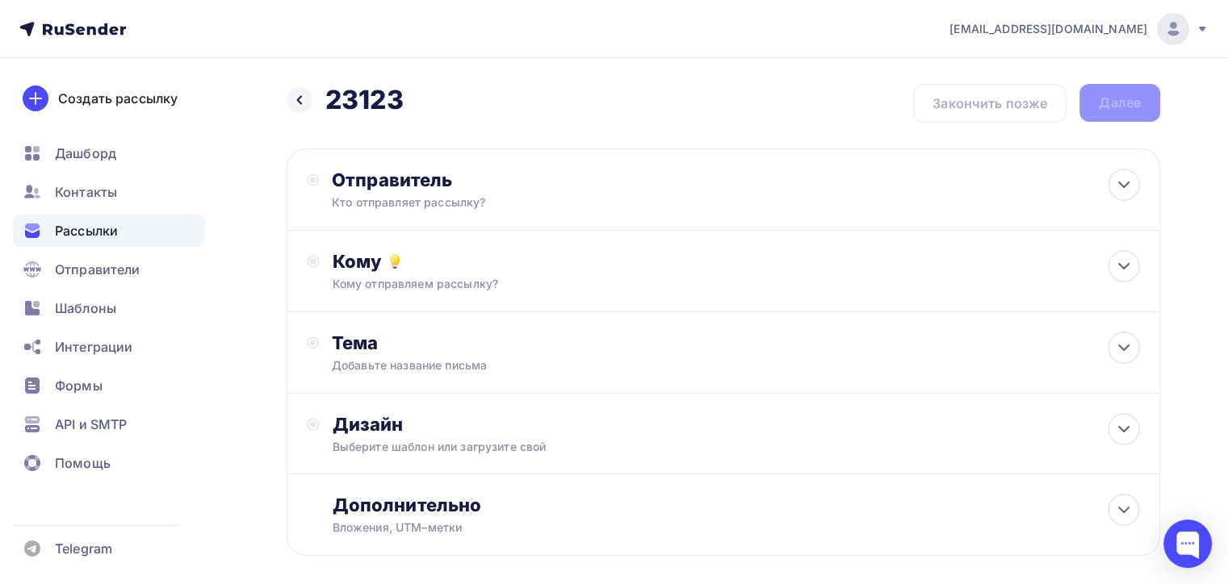
click at [462, 220] on div "Отправитель Кто отправляет рассылку? Email * kurovsky@ucoz-team.net ggleabon@ya…" at bounding box center [723, 190] width 873 height 82
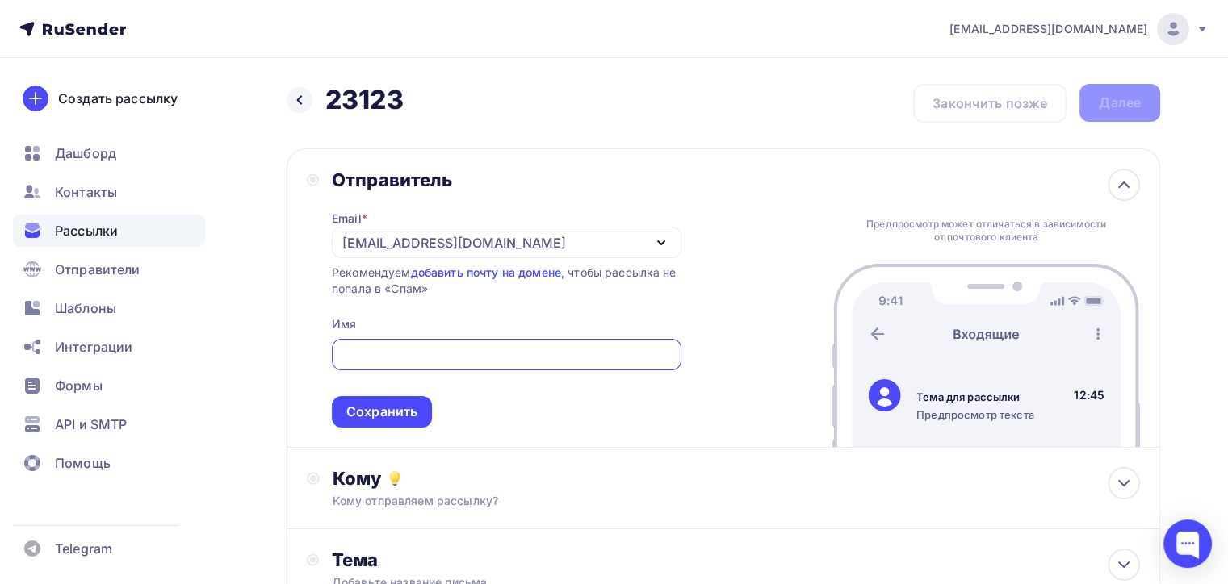
click at [367, 354] on input "text" at bounding box center [506, 354] width 331 height 19
type input "Rt"
click at [371, 413] on div "Сохранить" at bounding box center [381, 412] width 71 height 19
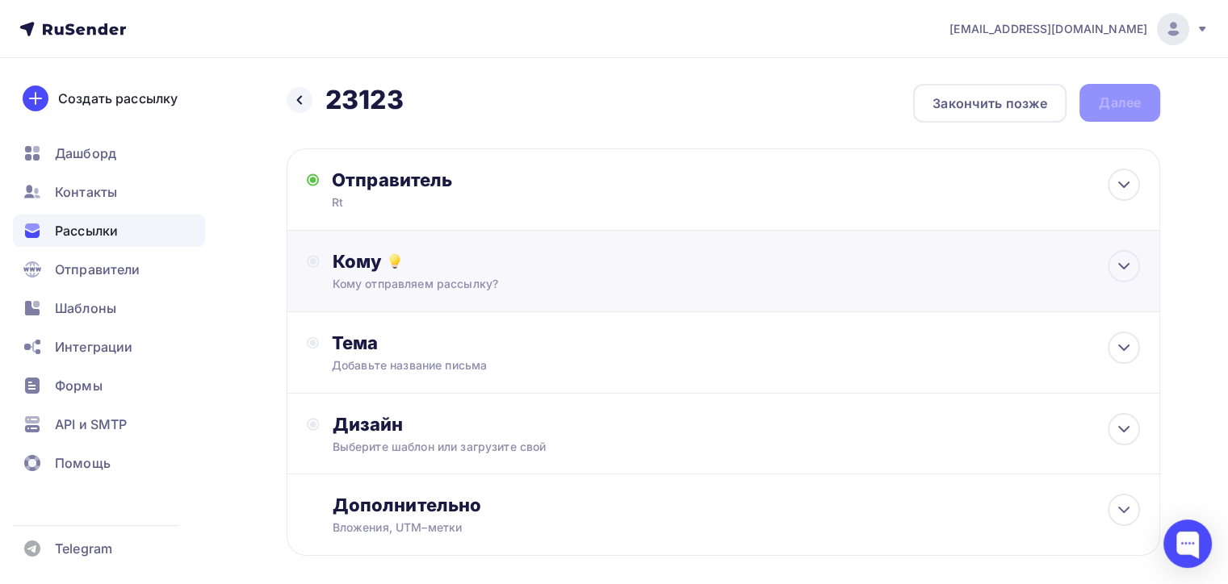
click at [413, 284] on div "Кому отправляем рассылку?" at bounding box center [696, 284] width 726 height 16
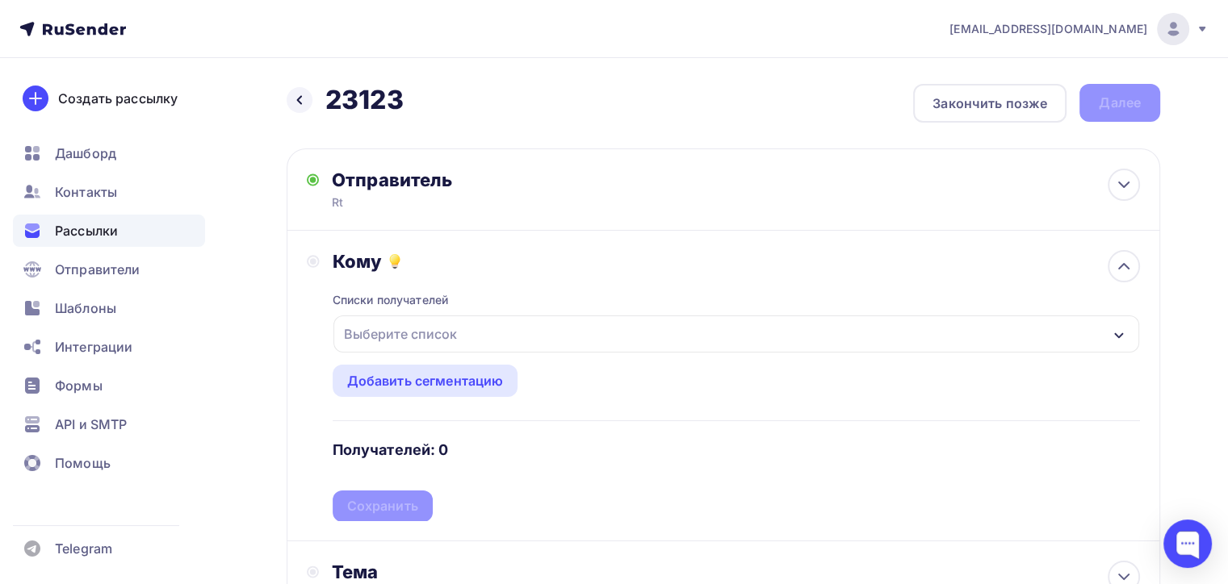
click at [407, 342] on div "Выберите список" at bounding box center [400, 334] width 126 height 29
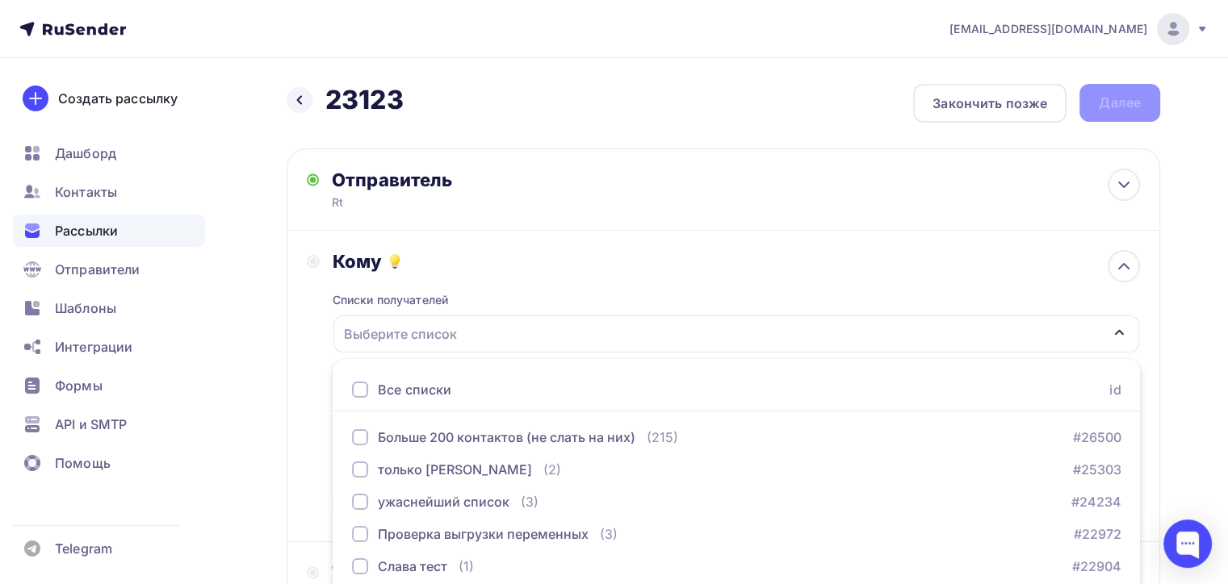
scroll to position [191, 0]
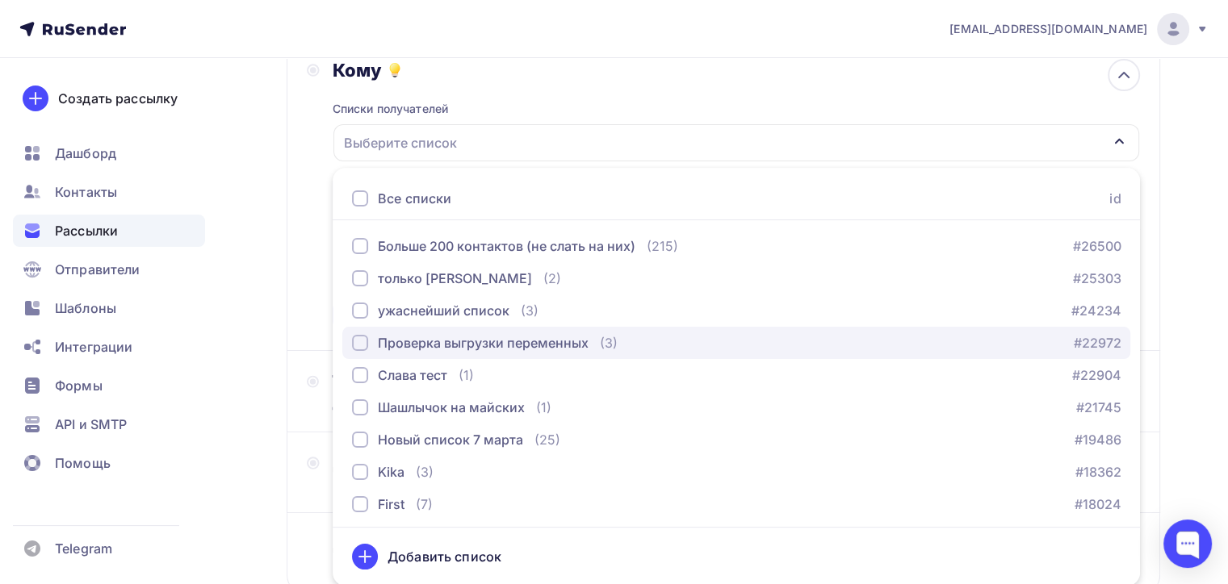
click at [369, 347] on div "Проверка выгрузки переменных" at bounding box center [470, 342] width 237 height 19
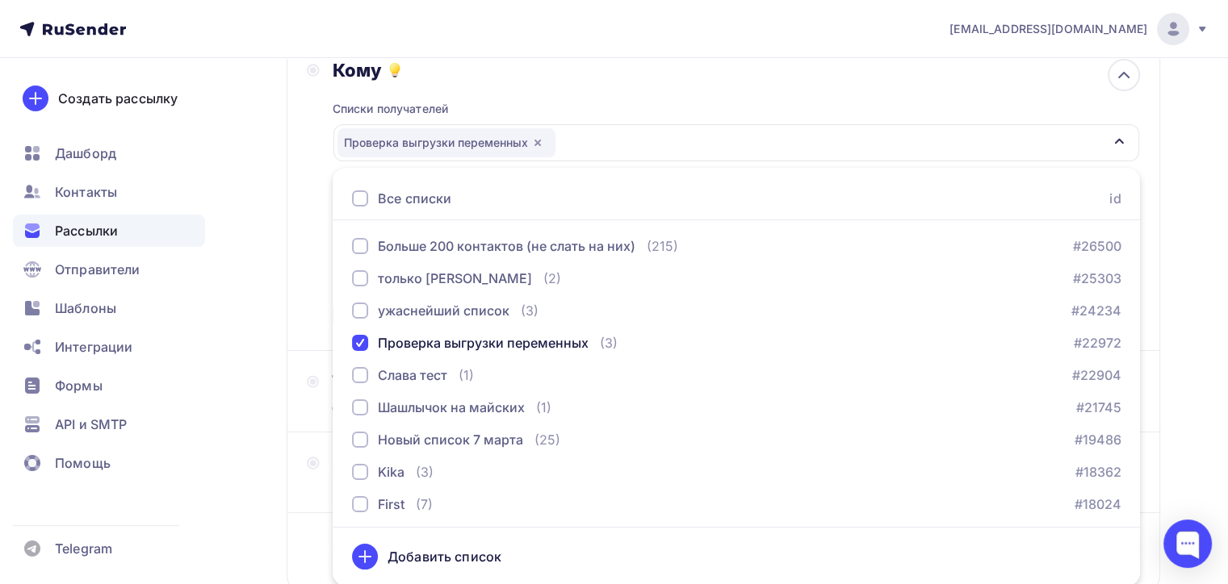
click at [274, 417] on div "Назад 23123 23123 Закончить позже Далее Отправитель Rt Email * kurovsky@ucoz-te…" at bounding box center [614, 283] width 1228 height 832
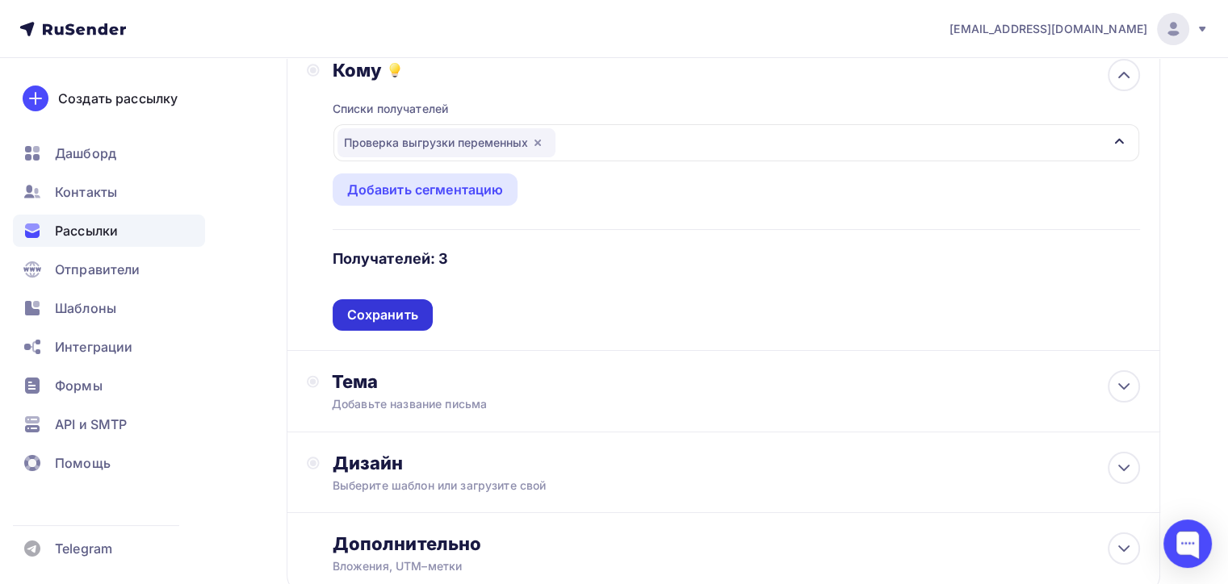
click at [375, 326] on div "Сохранить" at bounding box center [383, 314] width 100 height 31
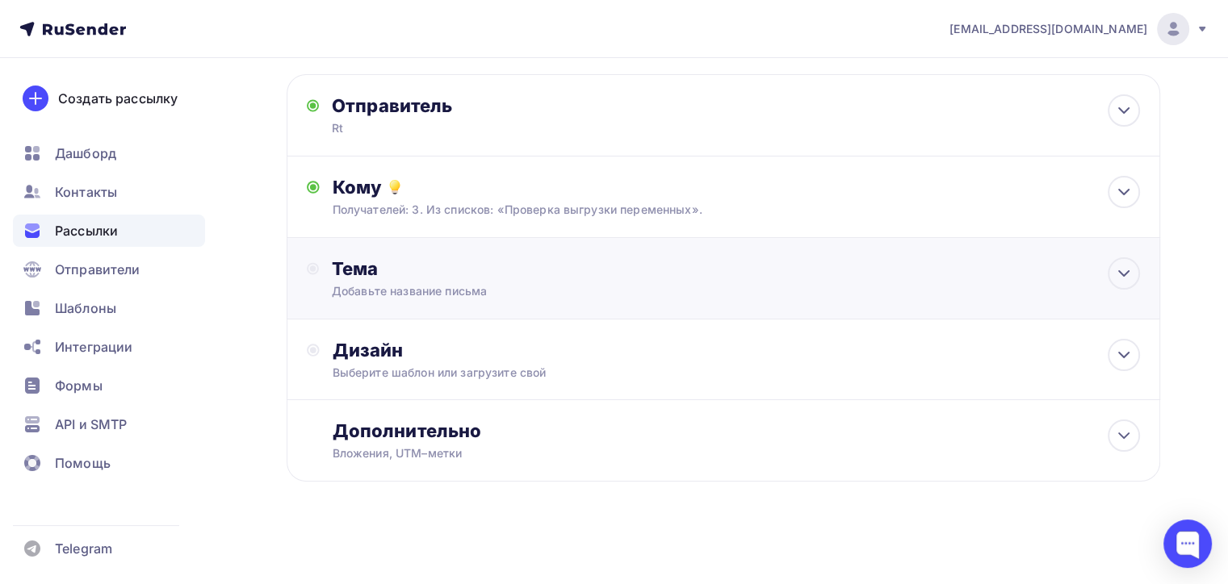
click at [384, 268] on div "Тема" at bounding box center [491, 268] width 319 height 23
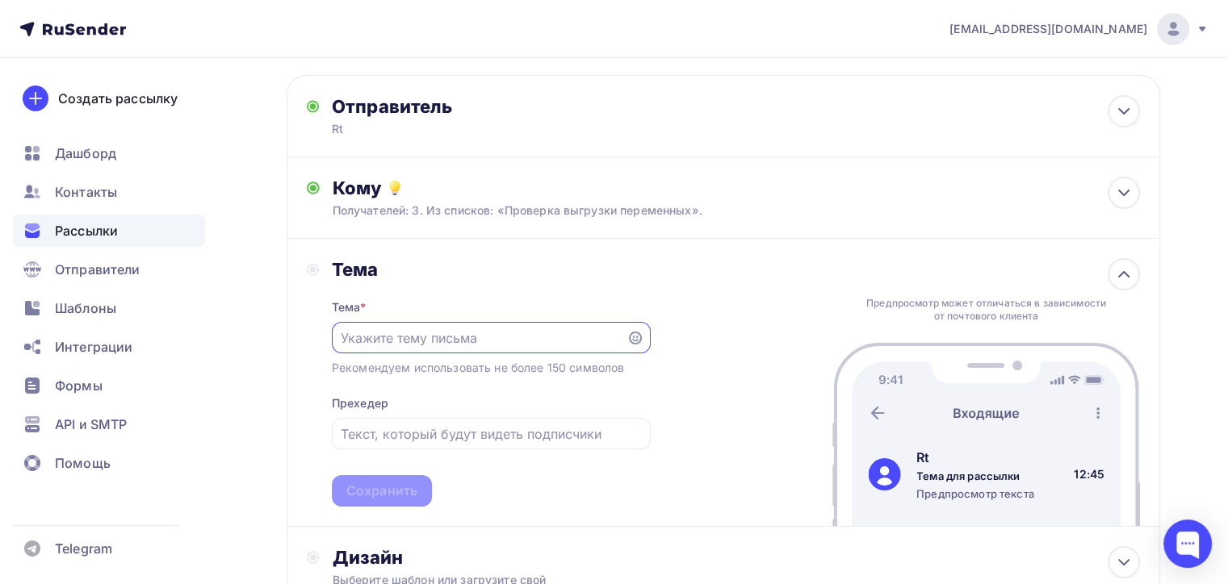
scroll to position [0, 0]
click at [364, 334] on input "text" at bounding box center [479, 338] width 276 height 19
type input "Test"
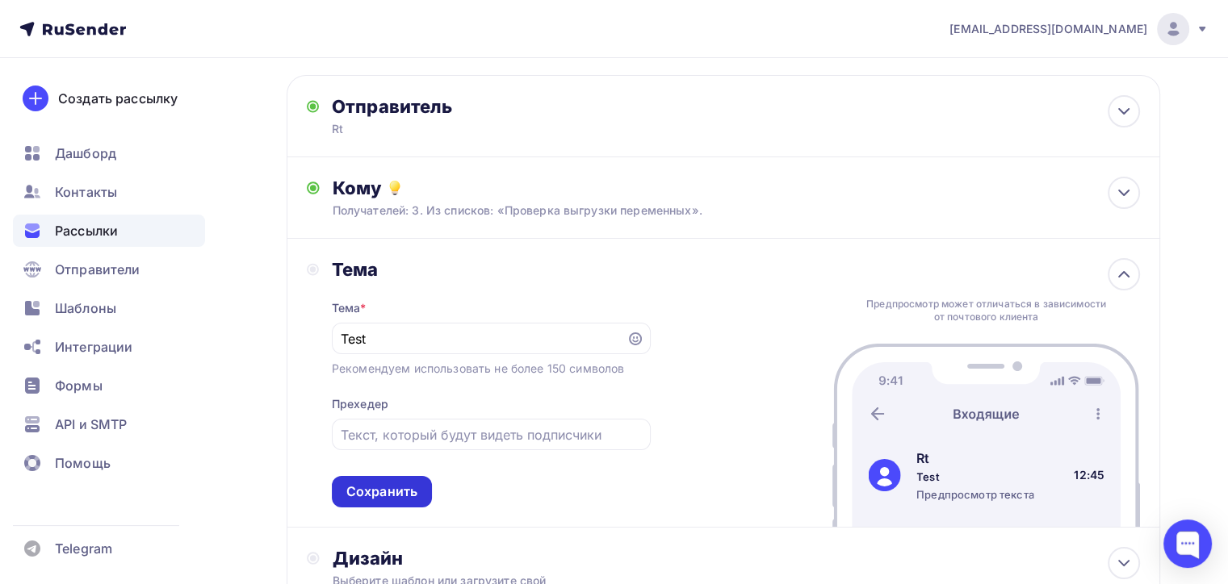
click at [365, 499] on div "Сохранить" at bounding box center [381, 492] width 71 height 19
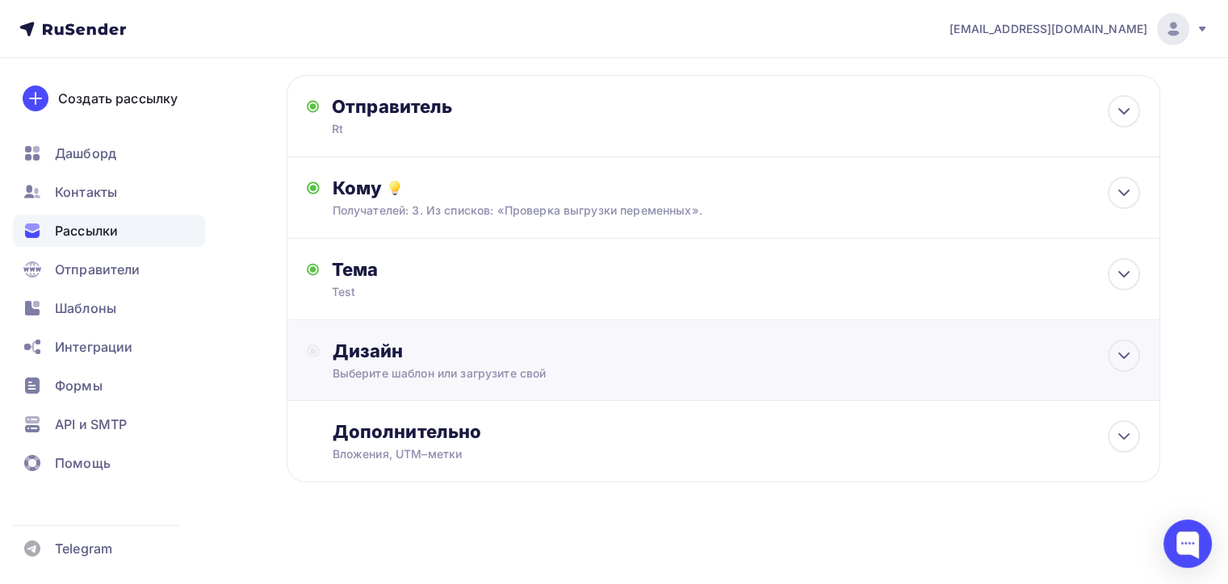
click at [426, 391] on div "Дизайн Выберите шаблон или загрузите свой" at bounding box center [723, 370] width 833 height 61
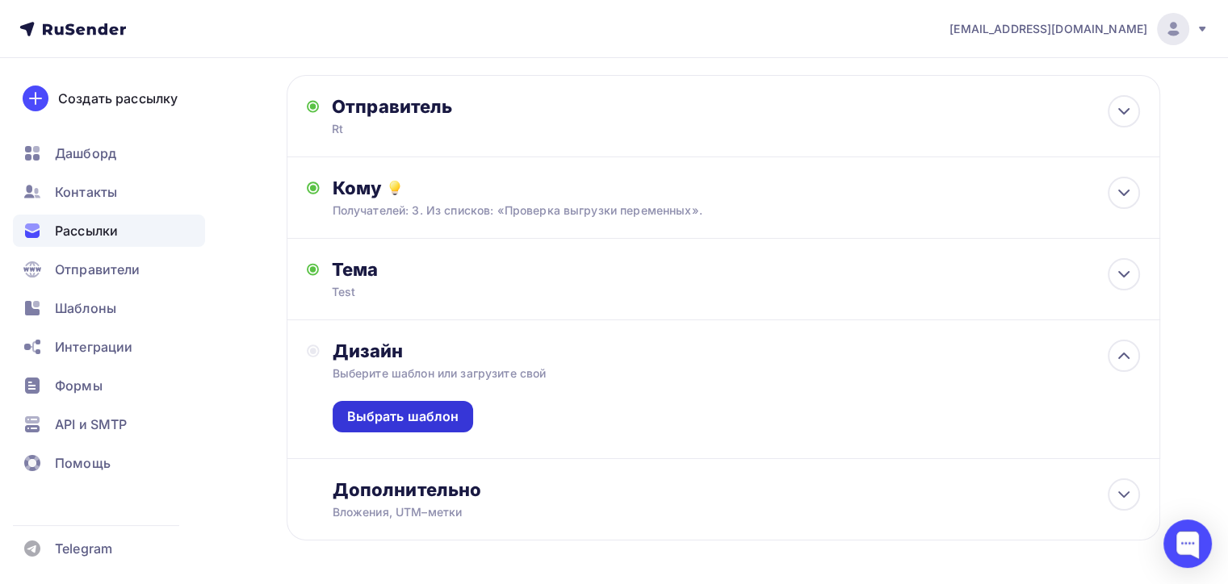
click at [428, 409] on div "Выбрать шаблон" at bounding box center [403, 417] width 112 height 19
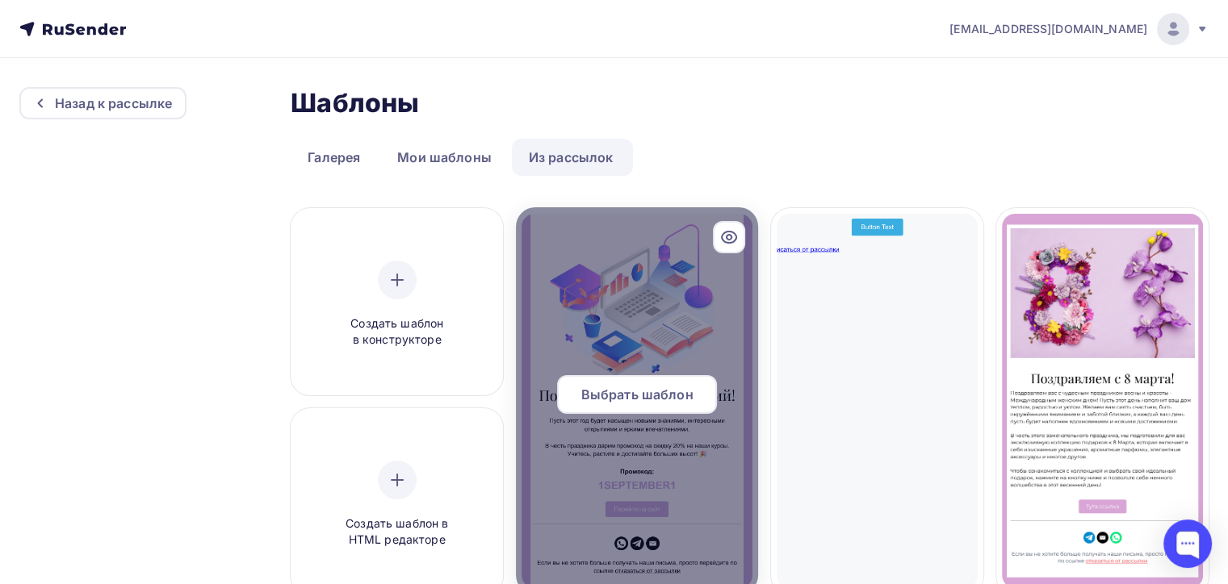
click at [639, 383] on div "Выбрать шаблон" at bounding box center [637, 394] width 160 height 39
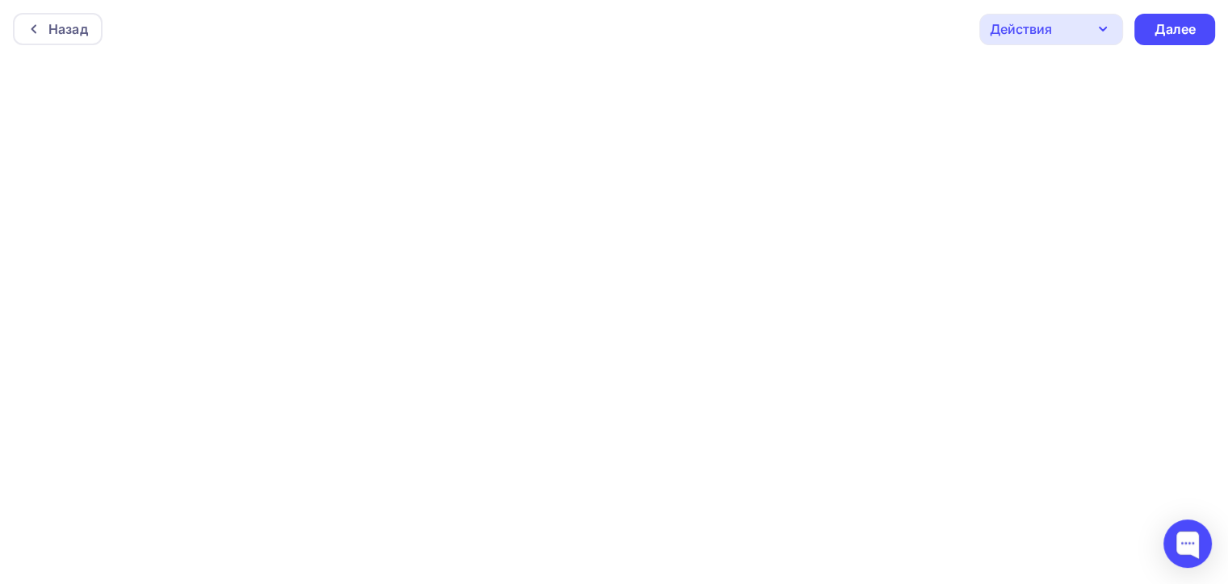
click at [1062, 19] on div "Действия" at bounding box center [1051, 29] width 144 height 31
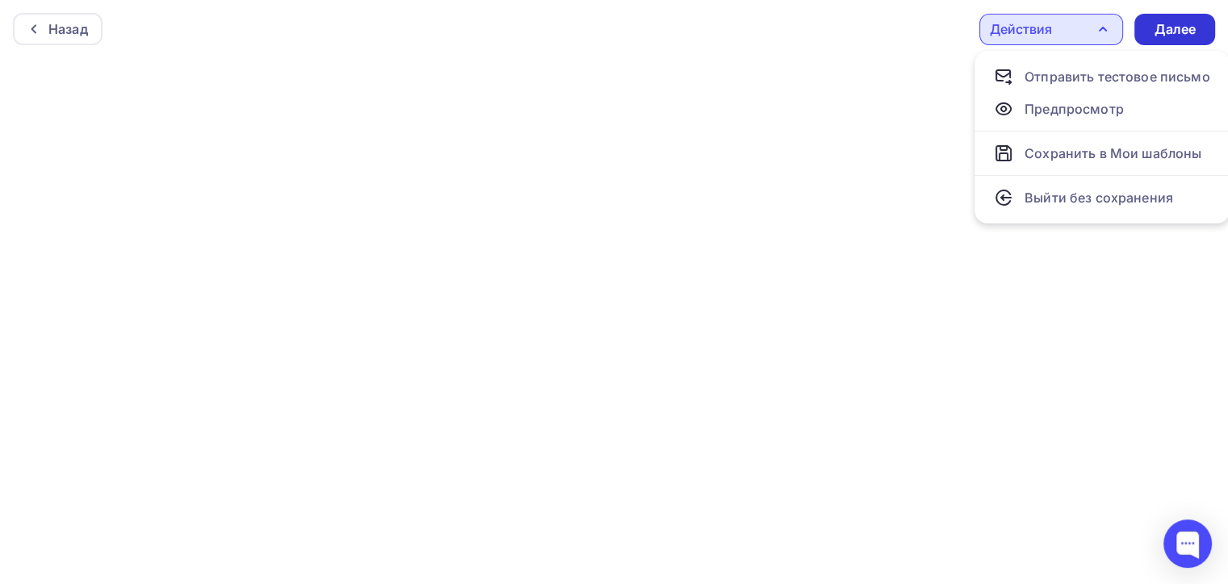
click at [1204, 24] on div "Далее" at bounding box center [1174, 29] width 81 height 31
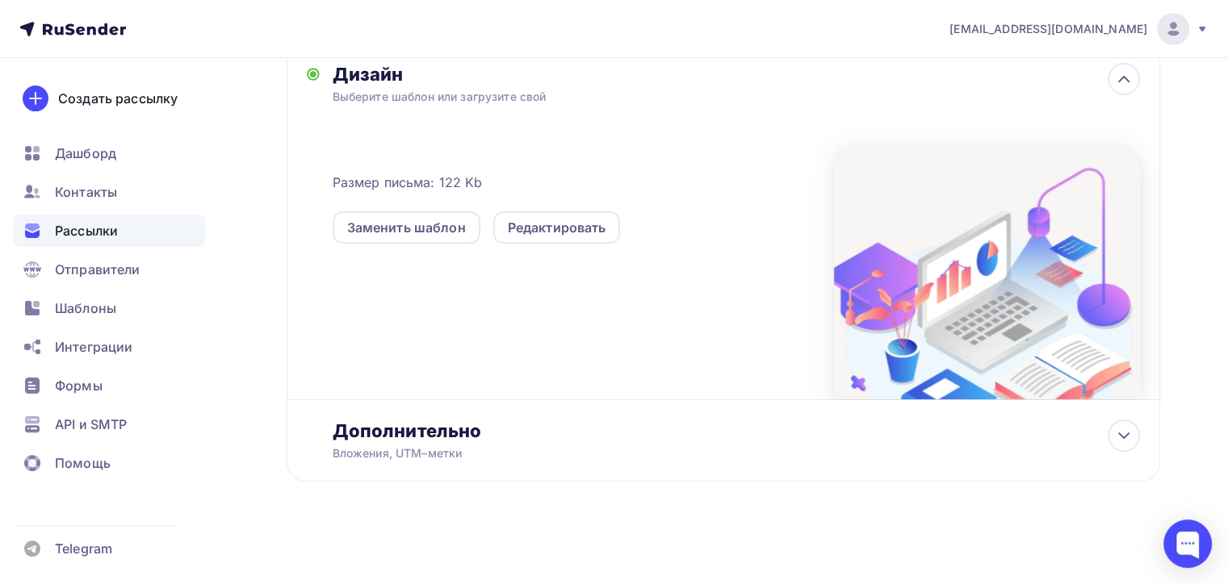
scroll to position [27, 0]
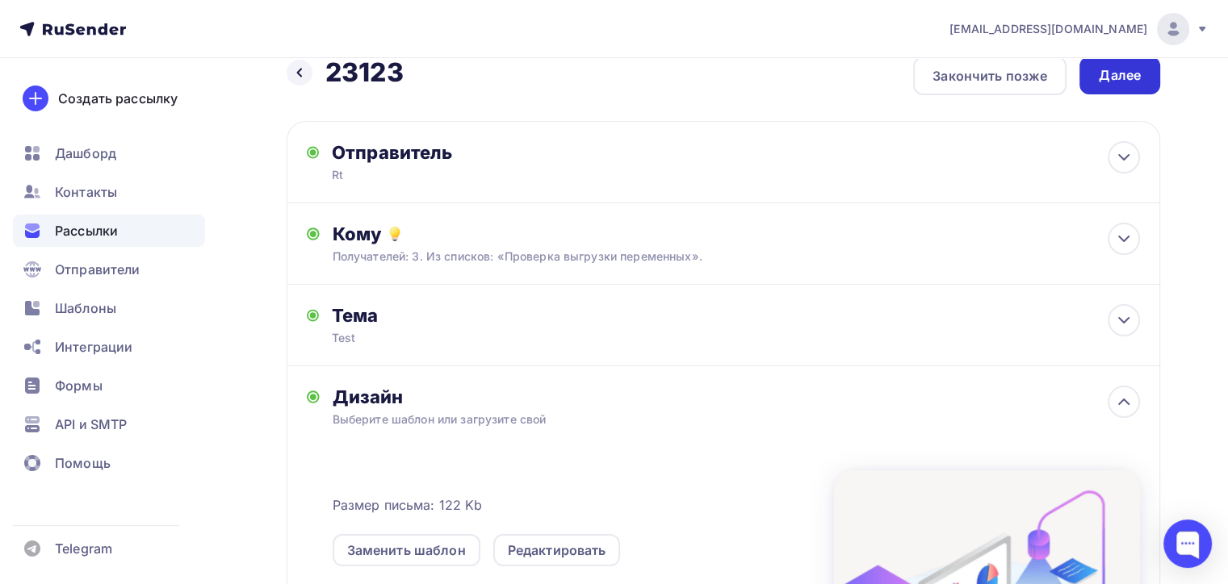
click at [1148, 86] on div "Далее" at bounding box center [1119, 76] width 81 height 38
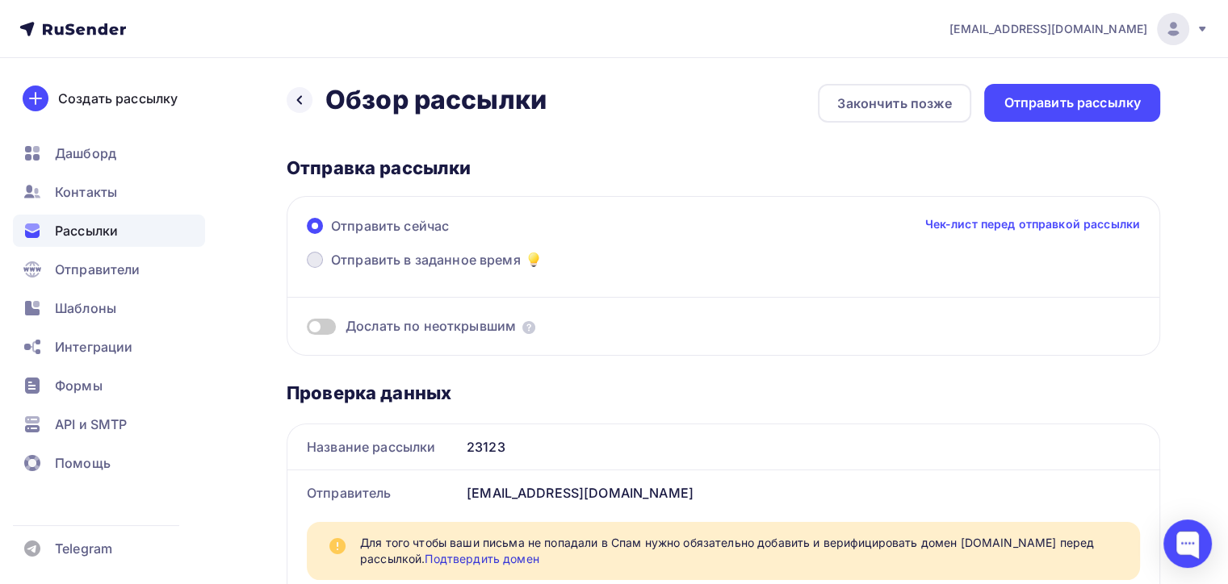
click at [417, 261] on span "Отправить в заданное время" at bounding box center [426, 259] width 190 height 19
click at [331, 270] on input "Отправить в заданное время" at bounding box center [331, 270] width 0 height 0
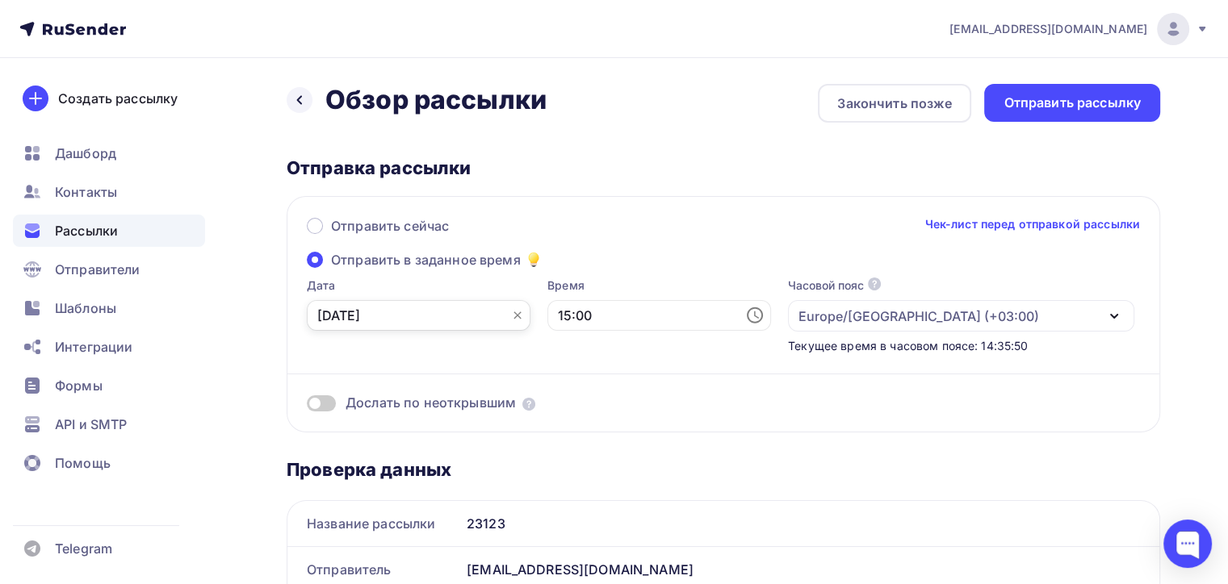
click at [440, 318] on input "05.09.2025" at bounding box center [419, 315] width 224 height 31
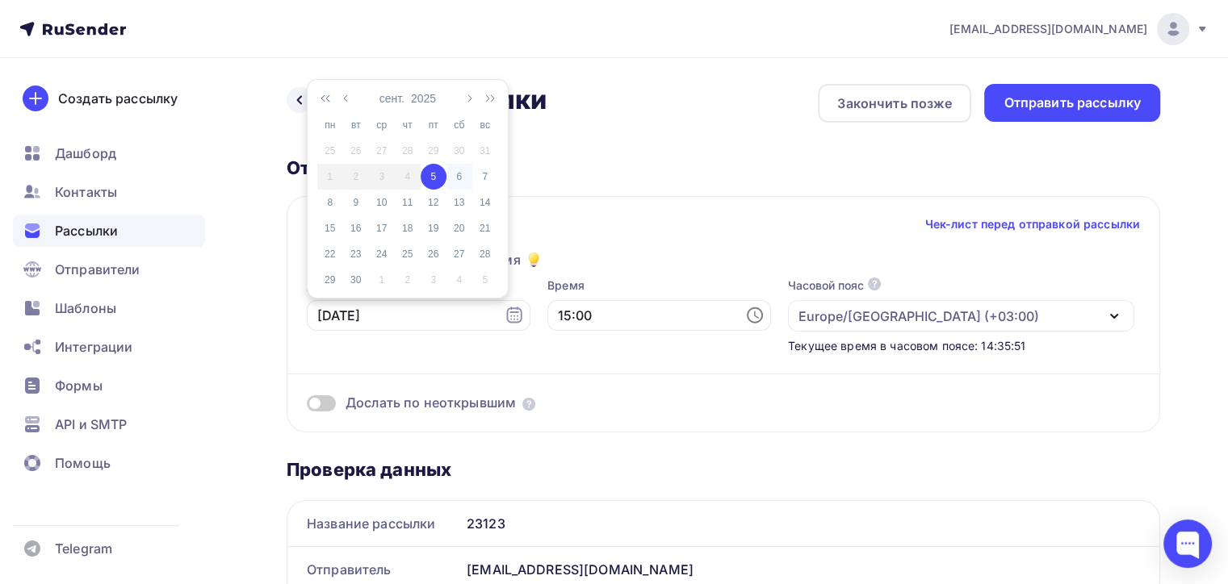
click at [462, 178] on div "6" at bounding box center [459, 177] width 26 height 15
type input "06.09.2025"
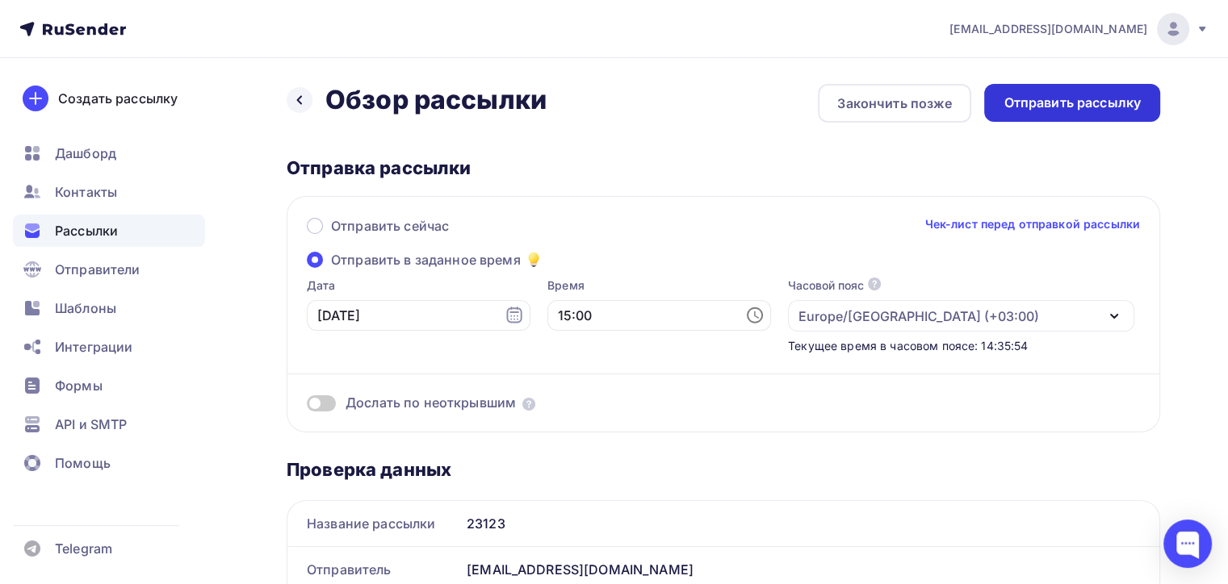
click at [1117, 107] on div "Отправить рассылку" at bounding box center [1071, 103] width 137 height 19
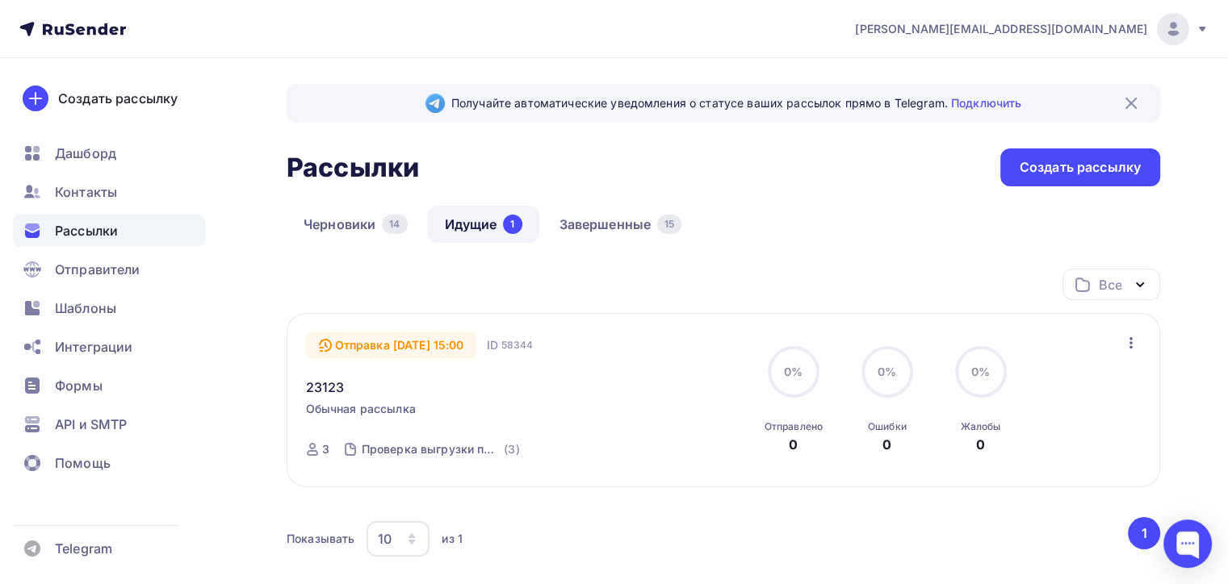
click at [138, 402] on ul "Дашборд Контакты Рассылки Отправители Шаблоны Интеграции Формы API и SMTP Помощь" at bounding box center [109, 312] width 192 height 351
click at [145, 416] on div "API и SMTP" at bounding box center [109, 424] width 192 height 32
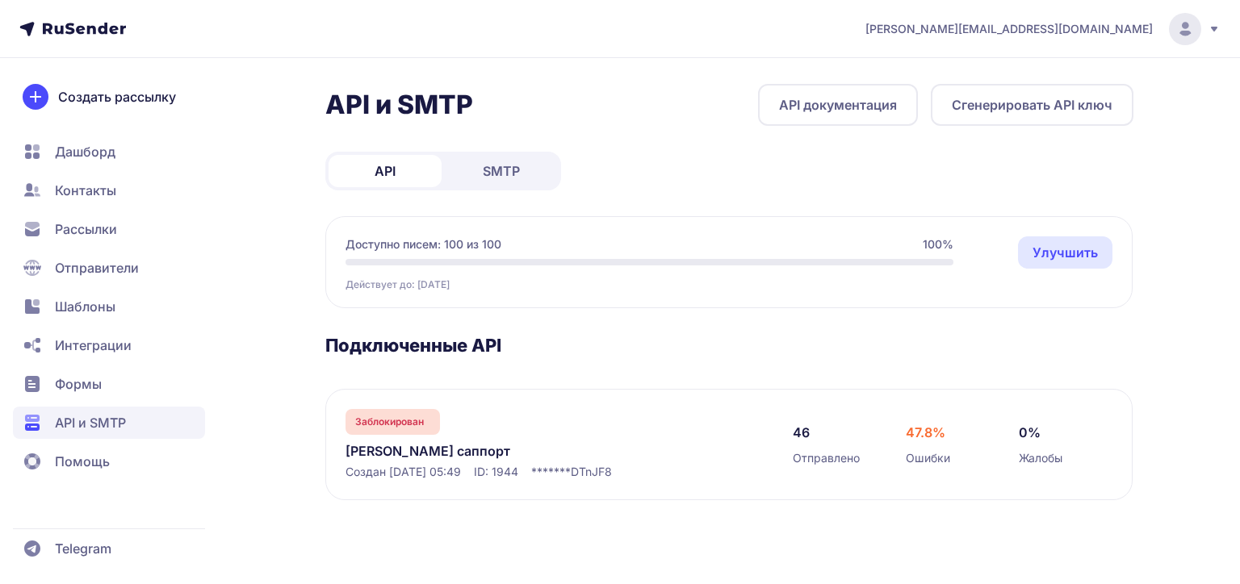
click at [76, 374] on span "Формы" at bounding box center [109, 384] width 192 height 32
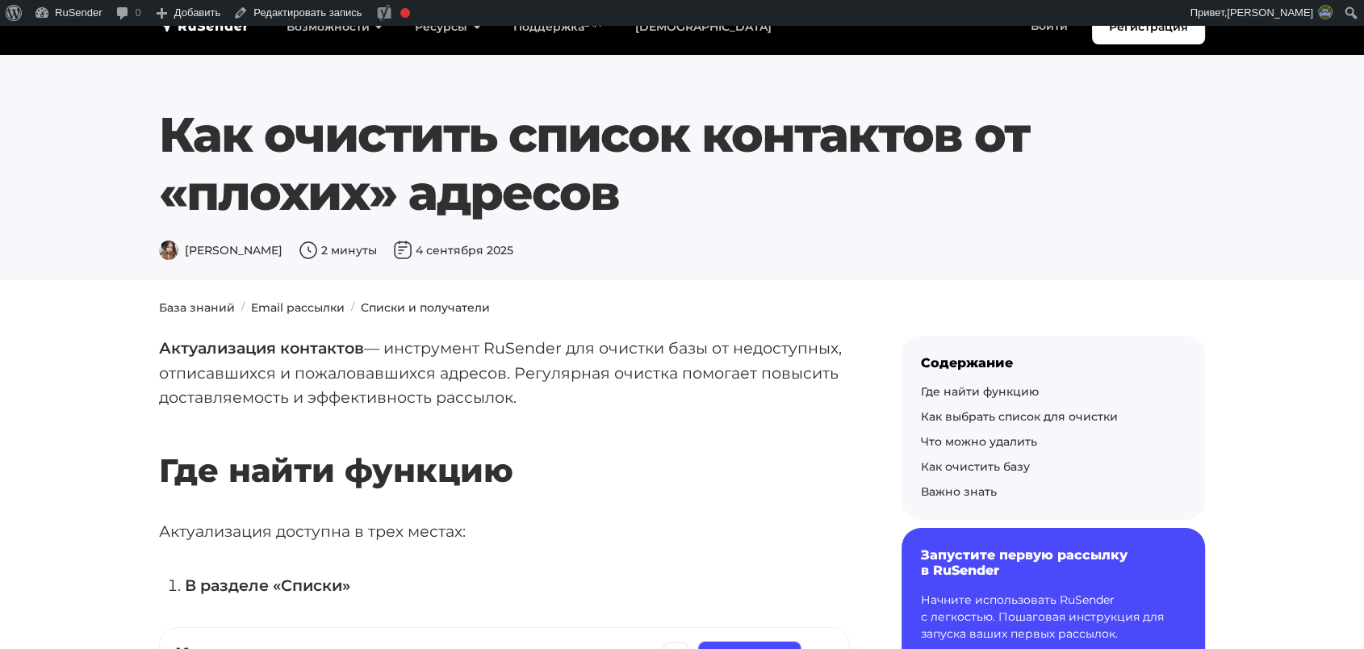
drag, startPoint x: 636, startPoint y: 187, endPoint x: 99, endPoint y: 126, distance: 540.3
click at [99, 126] on section "Как очистить список контактов от «плохих» адресов [PERSON_NAME] 2 минуты [DATE]" at bounding box center [682, 153] width 1364 height 254
copy h1 "Как очистить список контактов от «плохих» адресов"
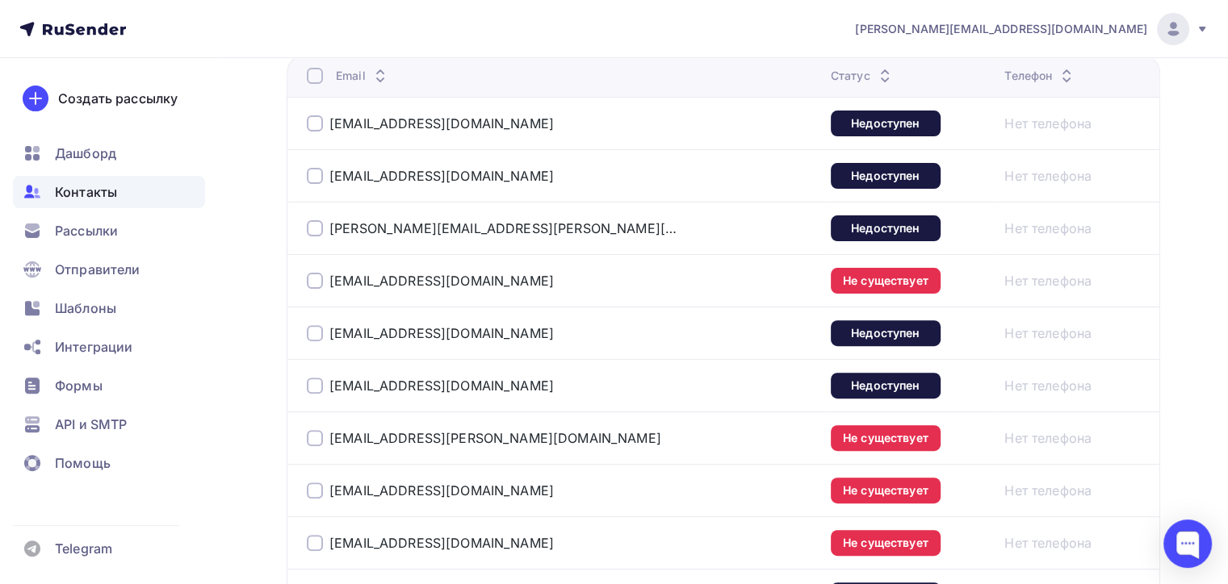
scroll to position [471, 0]
click at [121, 227] on div "Рассылки" at bounding box center [109, 231] width 192 height 32
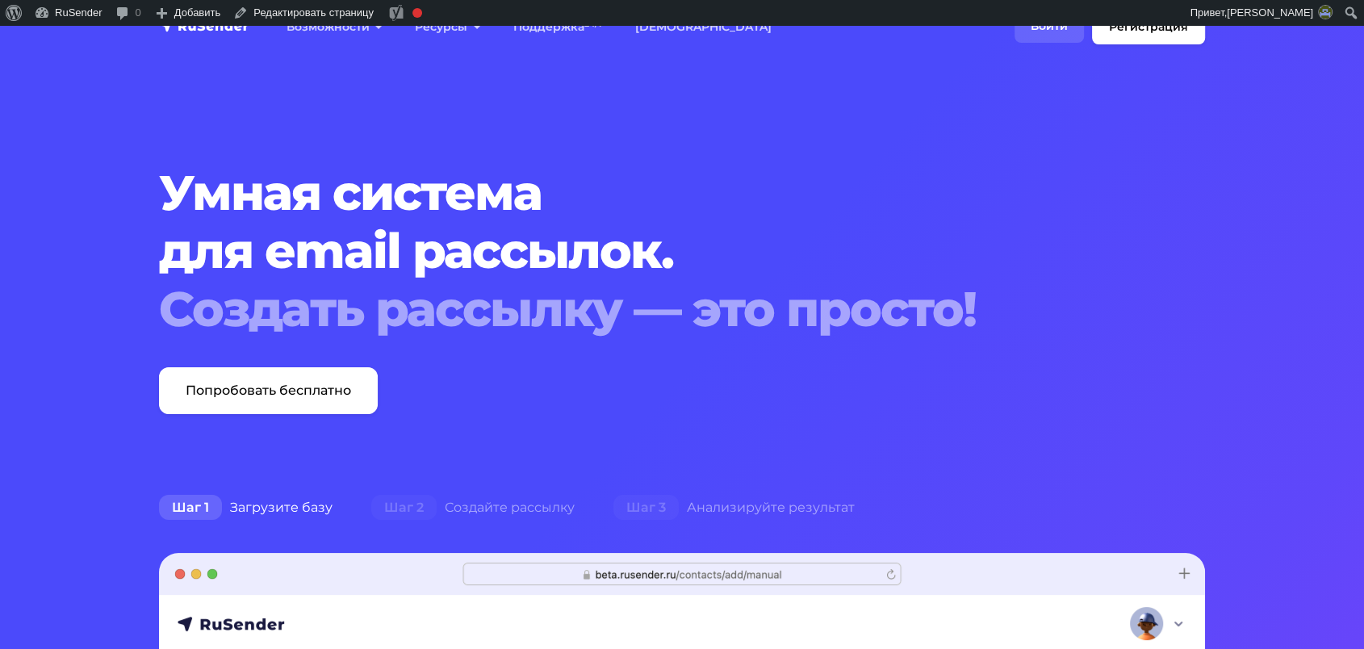
click at [1054, 32] on link "Войти" at bounding box center [1049, 26] width 69 height 33
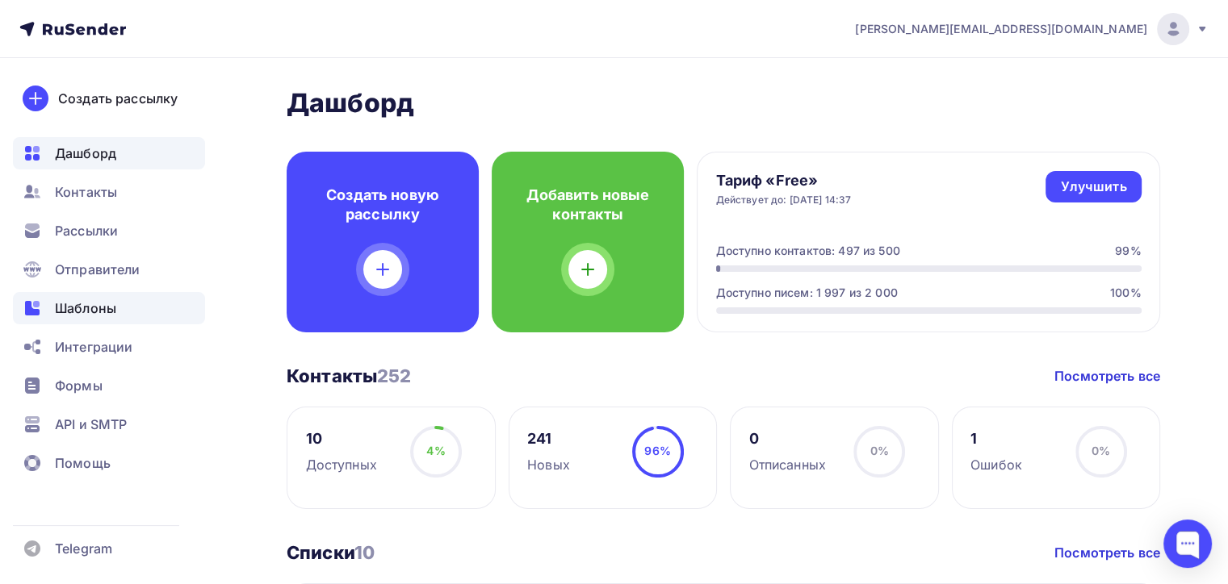
click at [116, 307] on div "Шаблоны" at bounding box center [109, 308] width 192 height 32
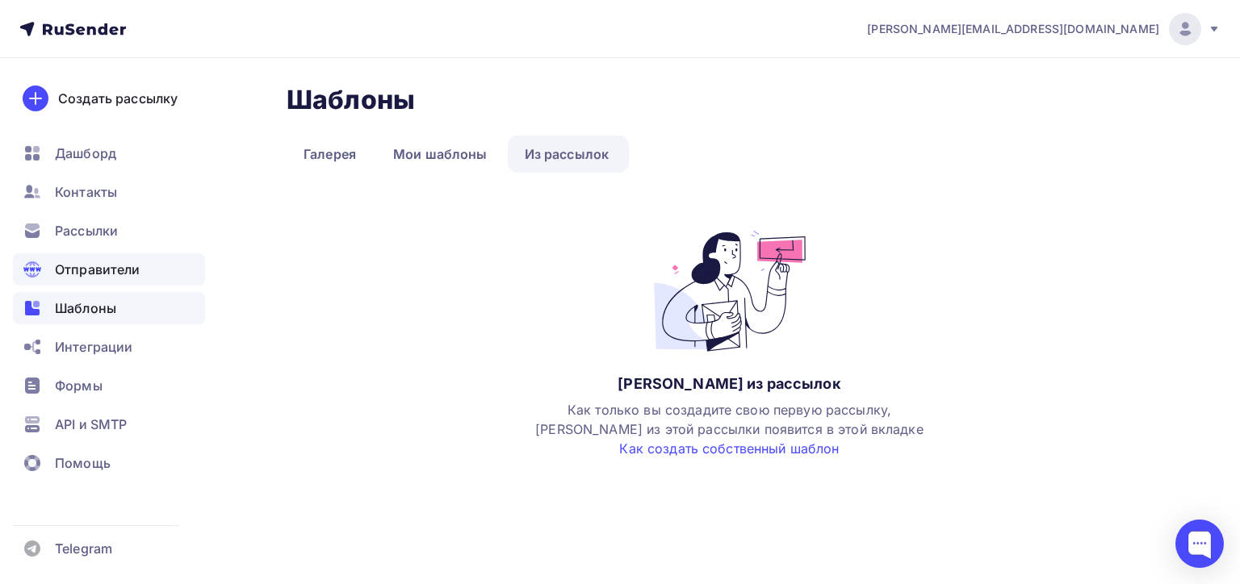
click at [115, 276] on span "Отправители" at bounding box center [98, 269] width 86 height 19
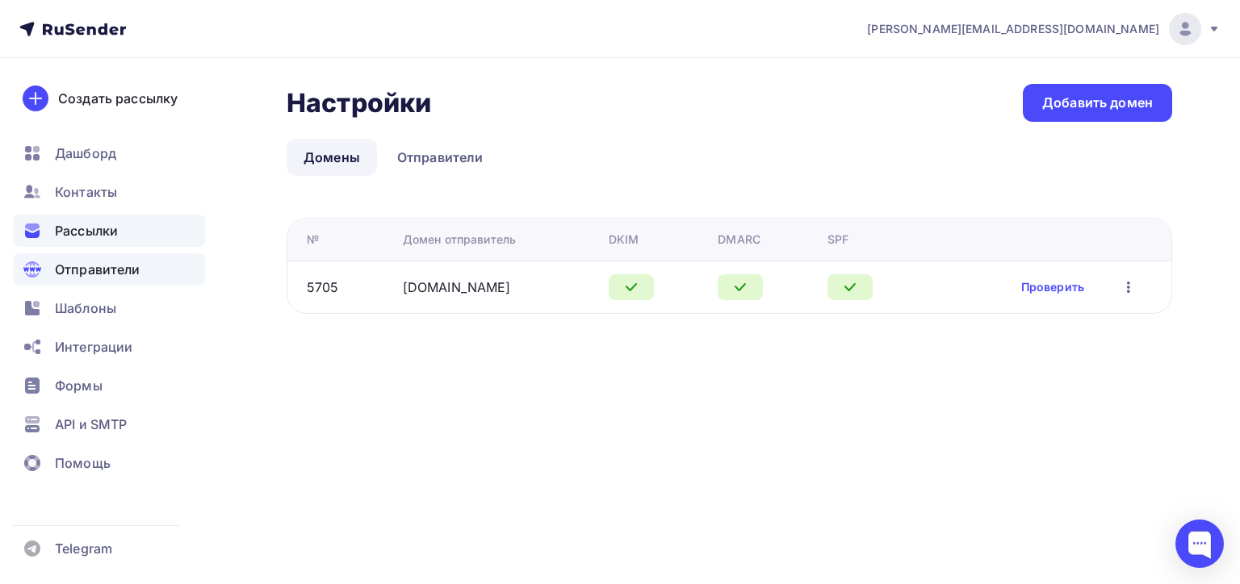
click at [111, 239] on span "Рассылки" at bounding box center [86, 230] width 63 height 19
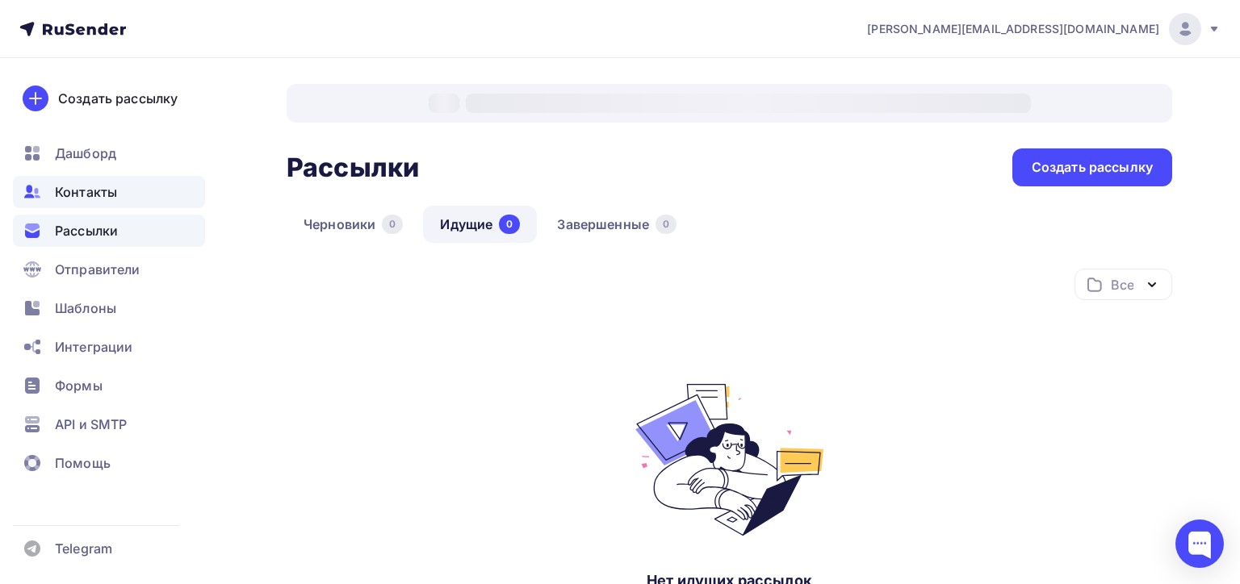
click at [69, 190] on span "Контакты" at bounding box center [86, 191] width 62 height 19
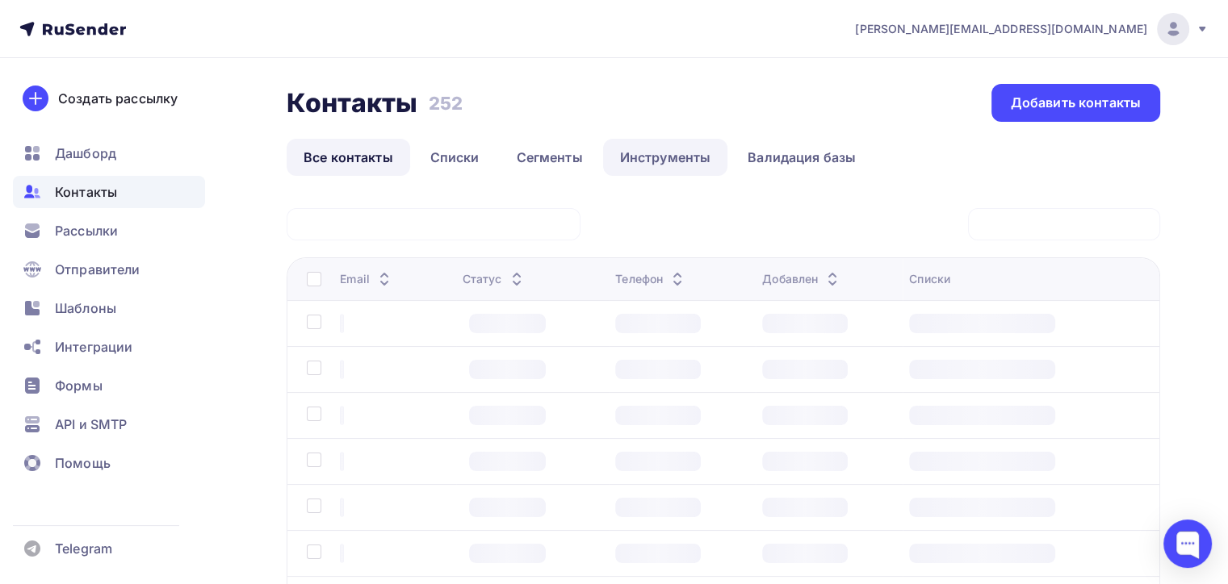
click at [517, 161] on link "Сегменты" at bounding box center [550, 157] width 100 height 37
click at [645, 149] on link "Инструменты" at bounding box center [665, 157] width 125 height 37
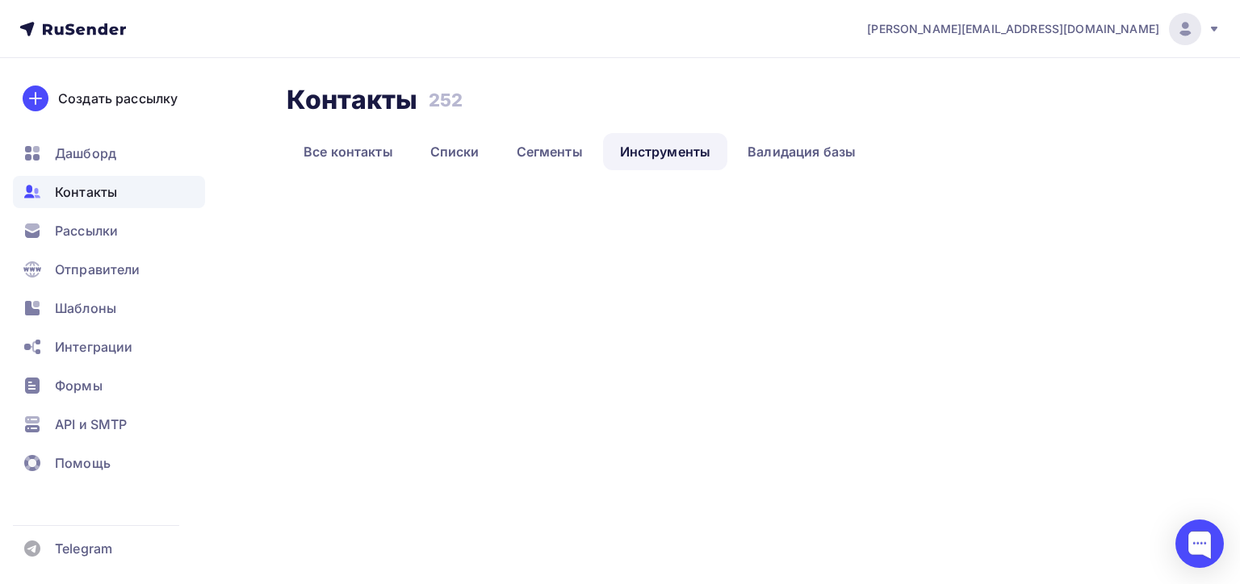
click at [645, 149] on link "Инструменты" at bounding box center [665, 151] width 125 height 37
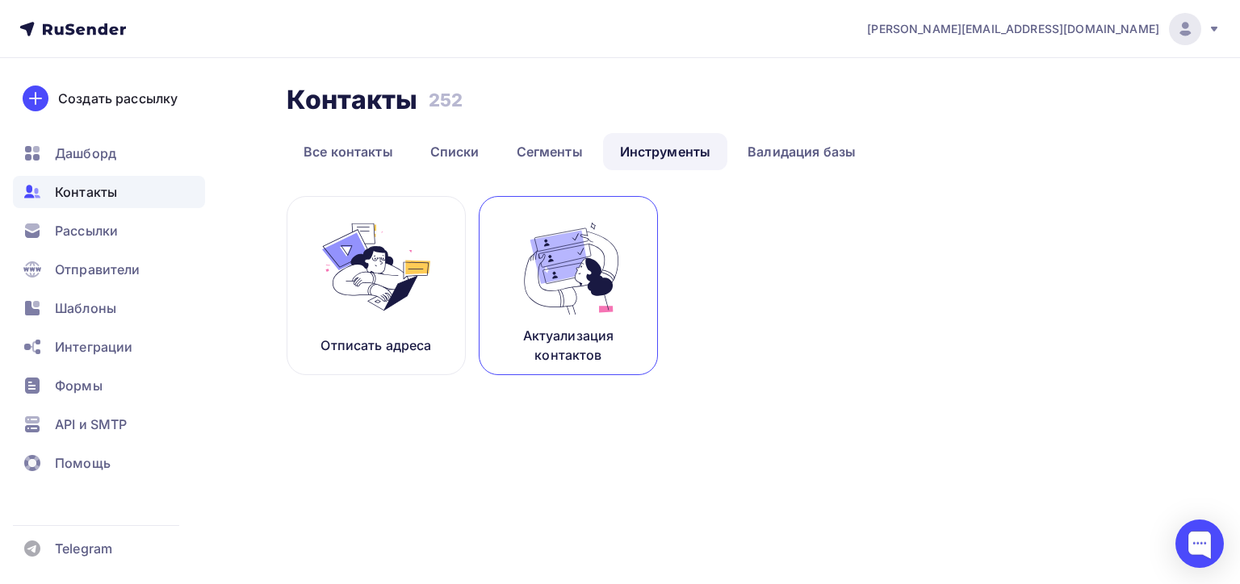
click at [605, 262] on img at bounding box center [568, 267] width 108 height 102
